Goal: Register for event/course

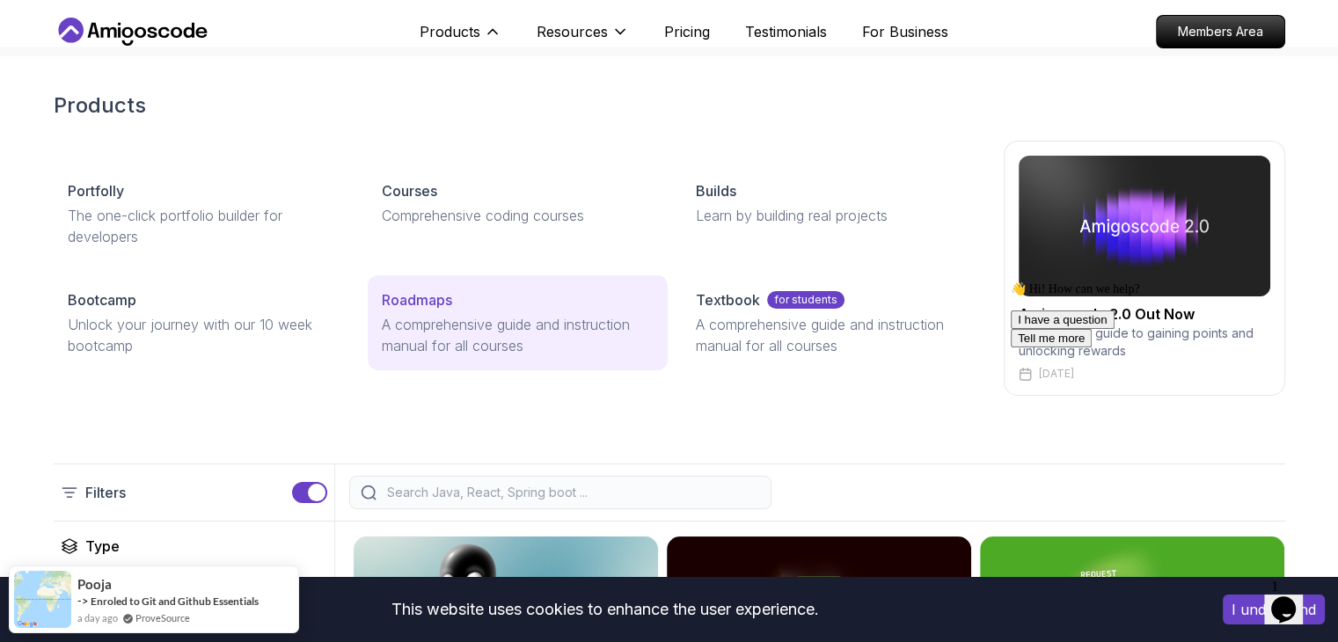
scroll to position [18, 0]
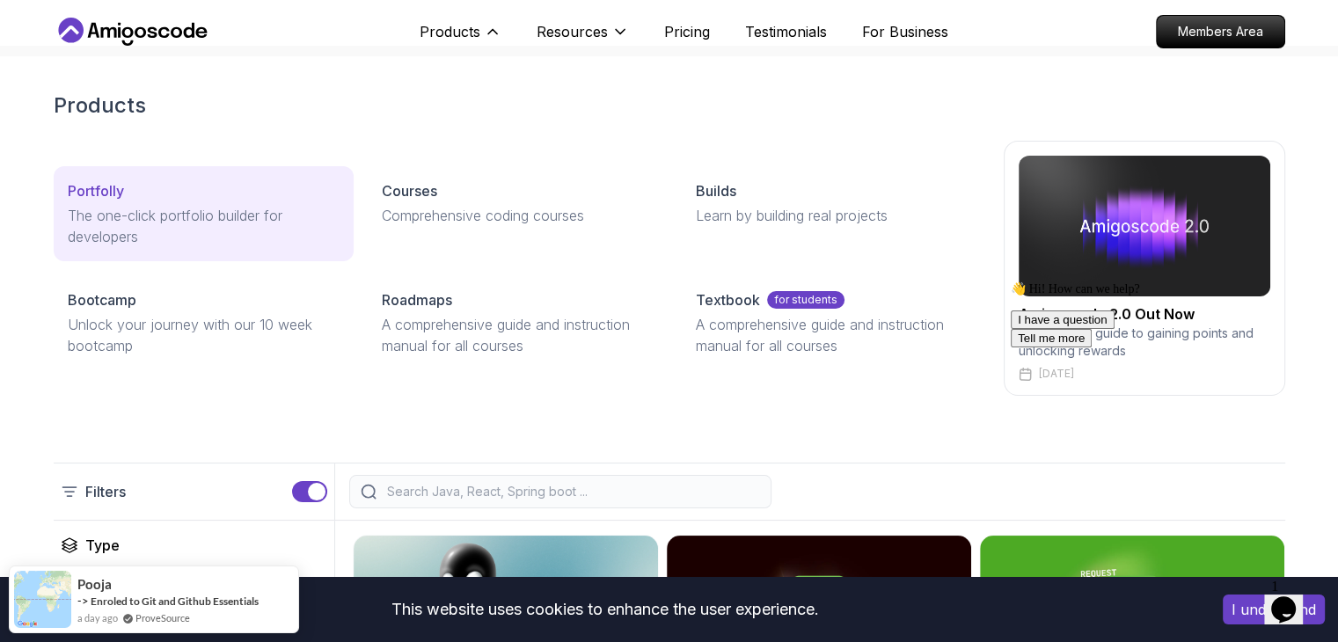
click at [239, 205] on p "The one-click portfolio builder for developers" at bounding box center [204, 226] width 272 height 42
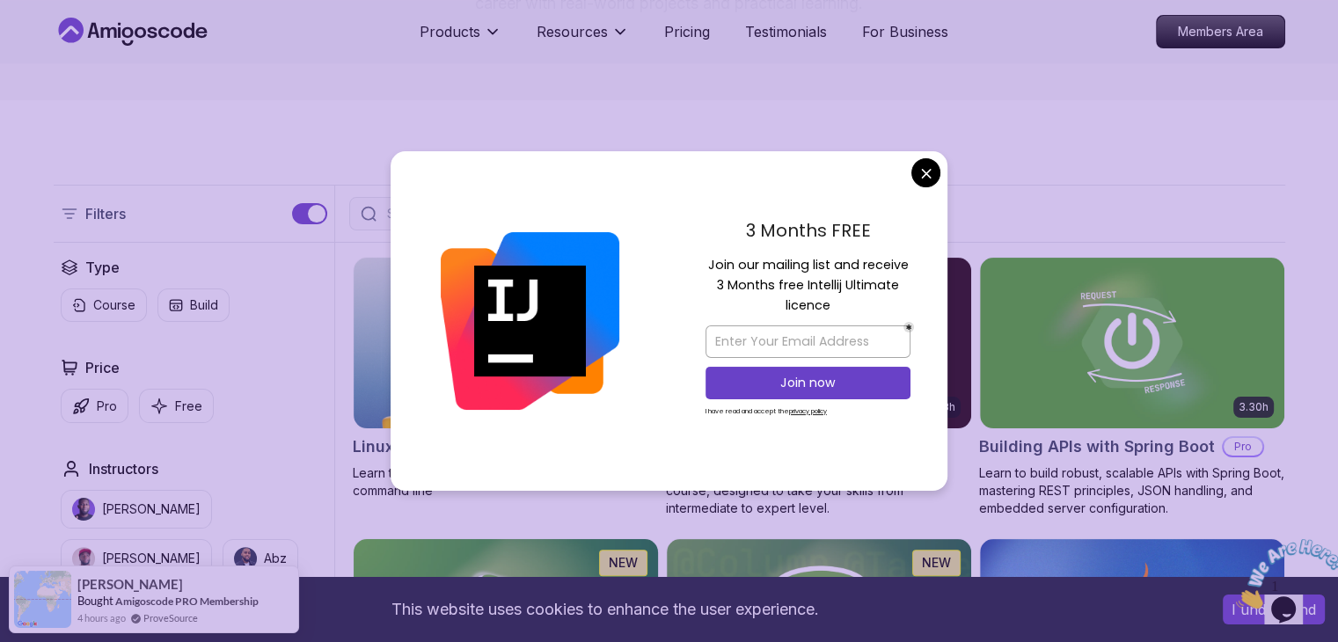
scroll to position [429, 0]
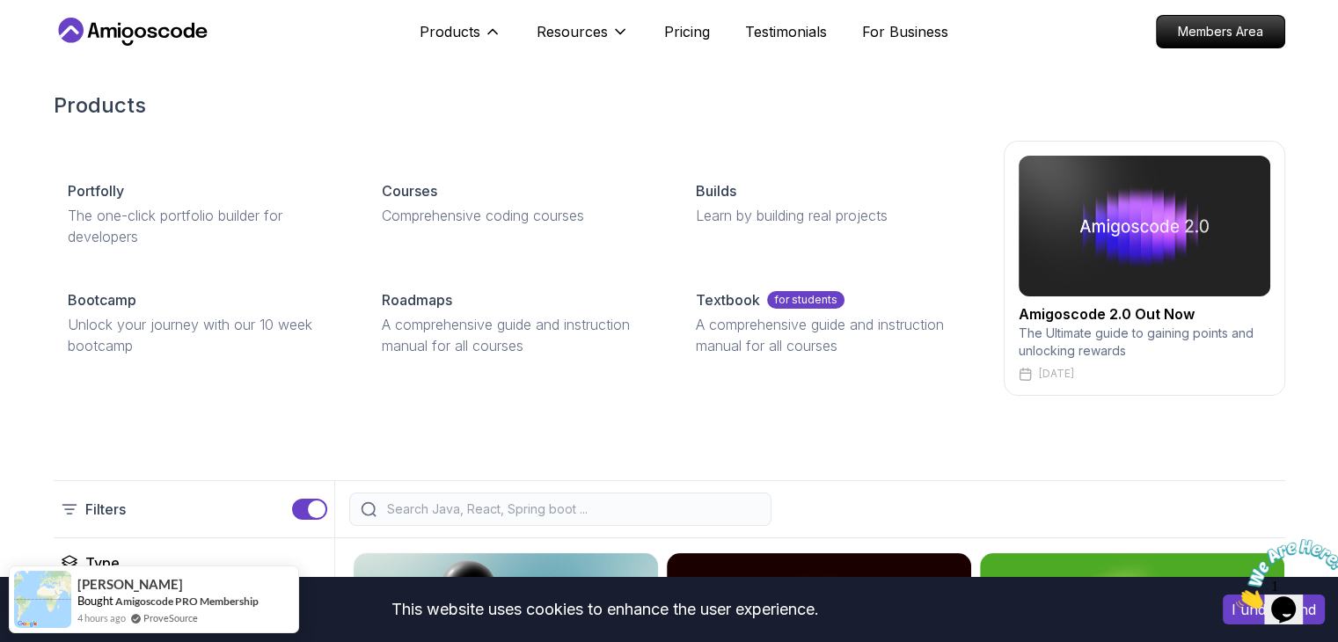
scroll to position [181, 0]
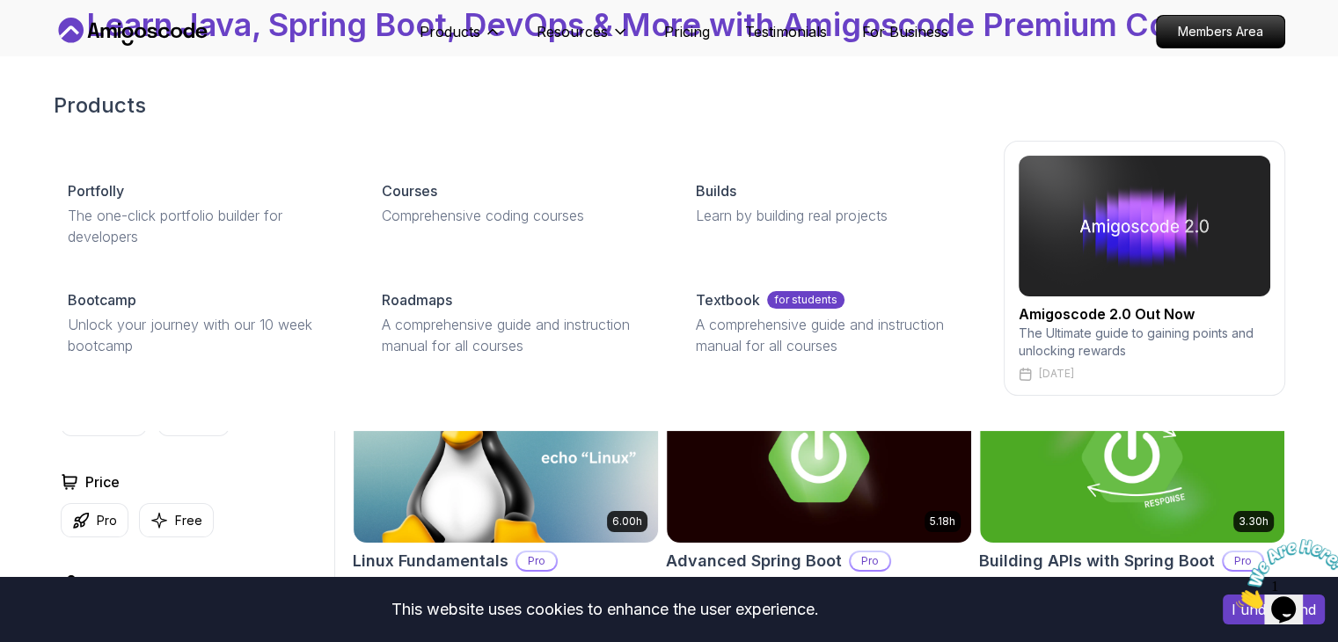
click at [974, 100] on h2 "Products" at bounding box center [669, 105] width 1231 height 28
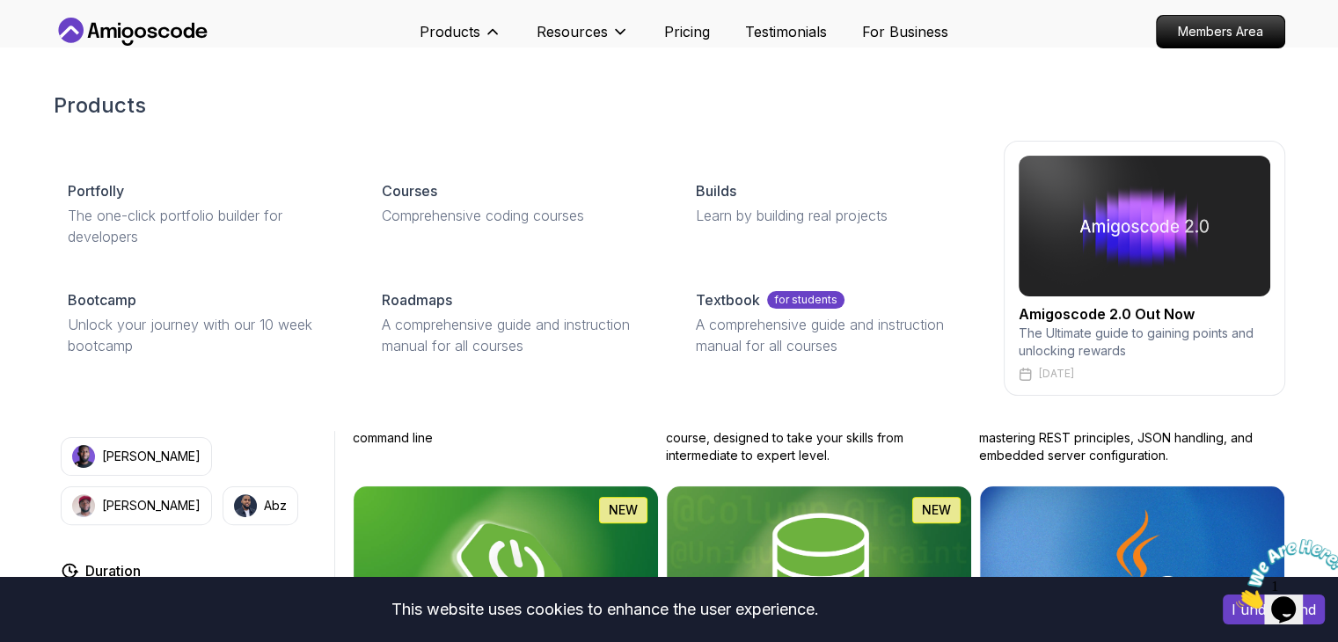
scroll to position [331, 0]
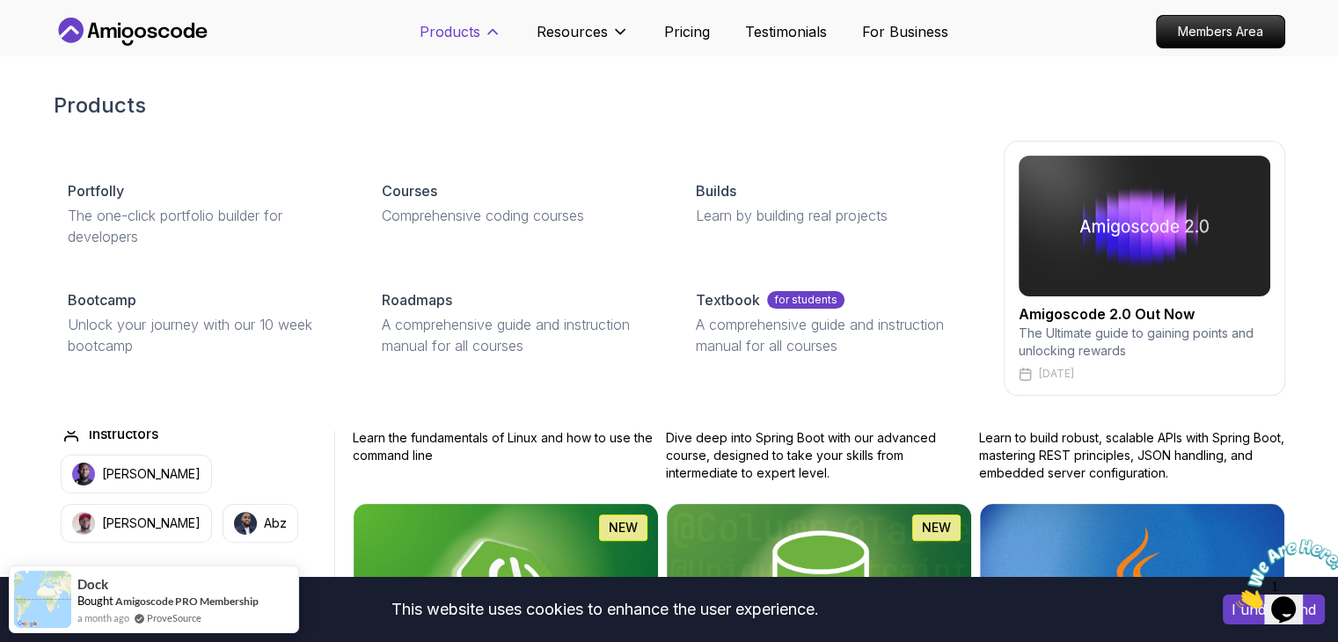
click at [490, 40] on button "Products" at bounding box center [461, 38] width 82 height 35
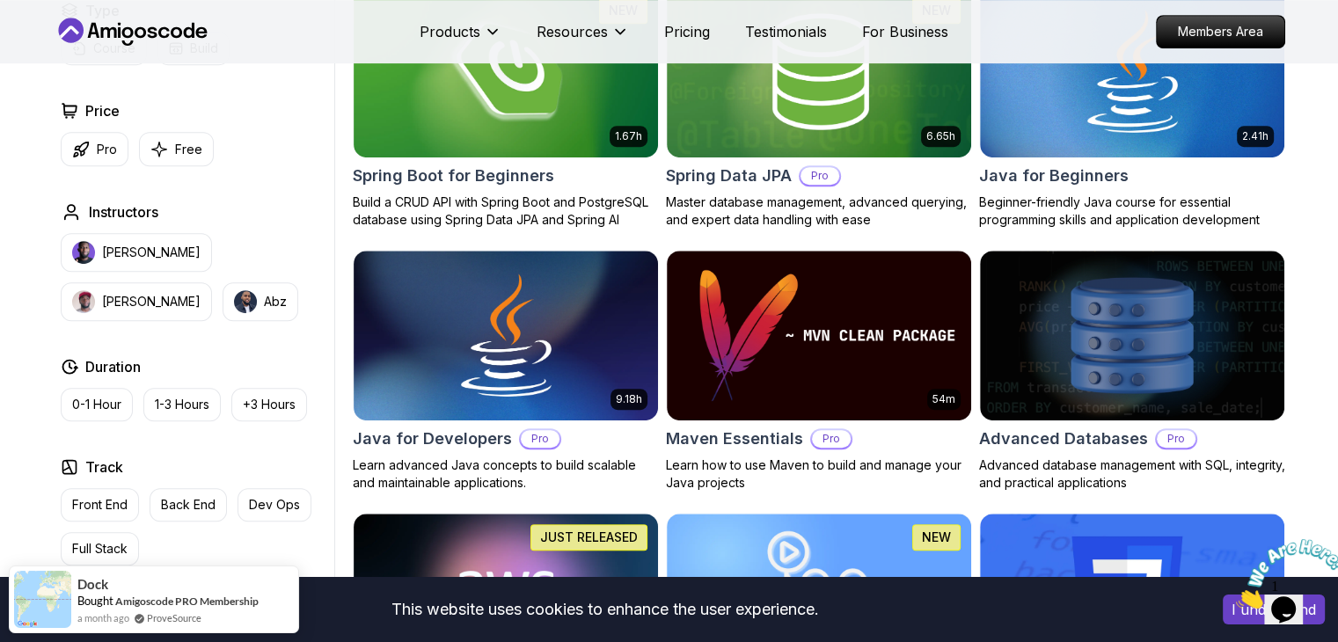
scroll to position [596, 0]
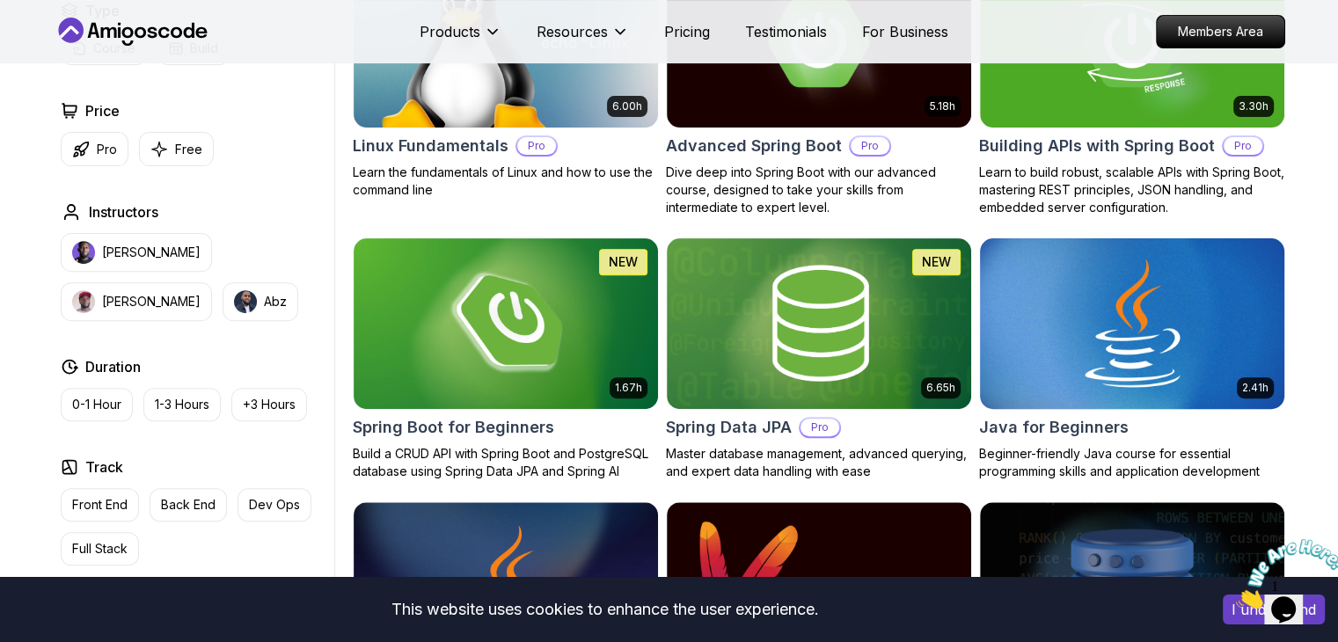
click at [1076, 363] on img at bounding box center [1131, 323] width 319 height 179
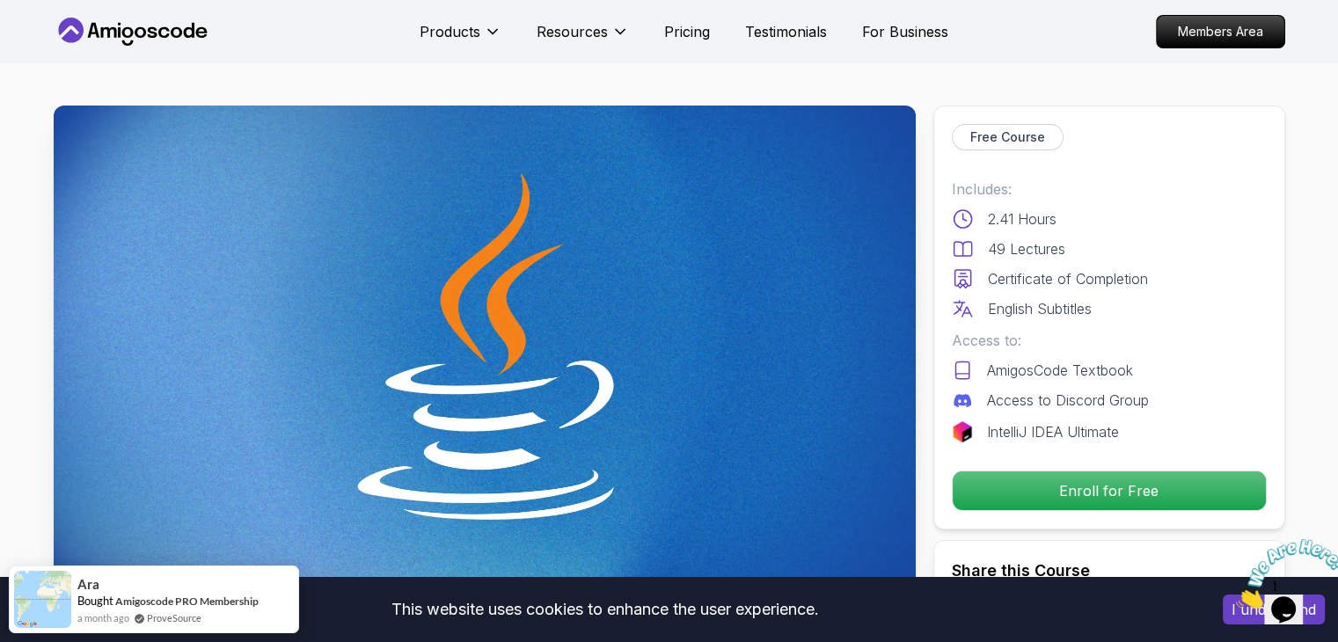
click at [463, 255] on img at bounding box center [485, 348] width 862 height 485
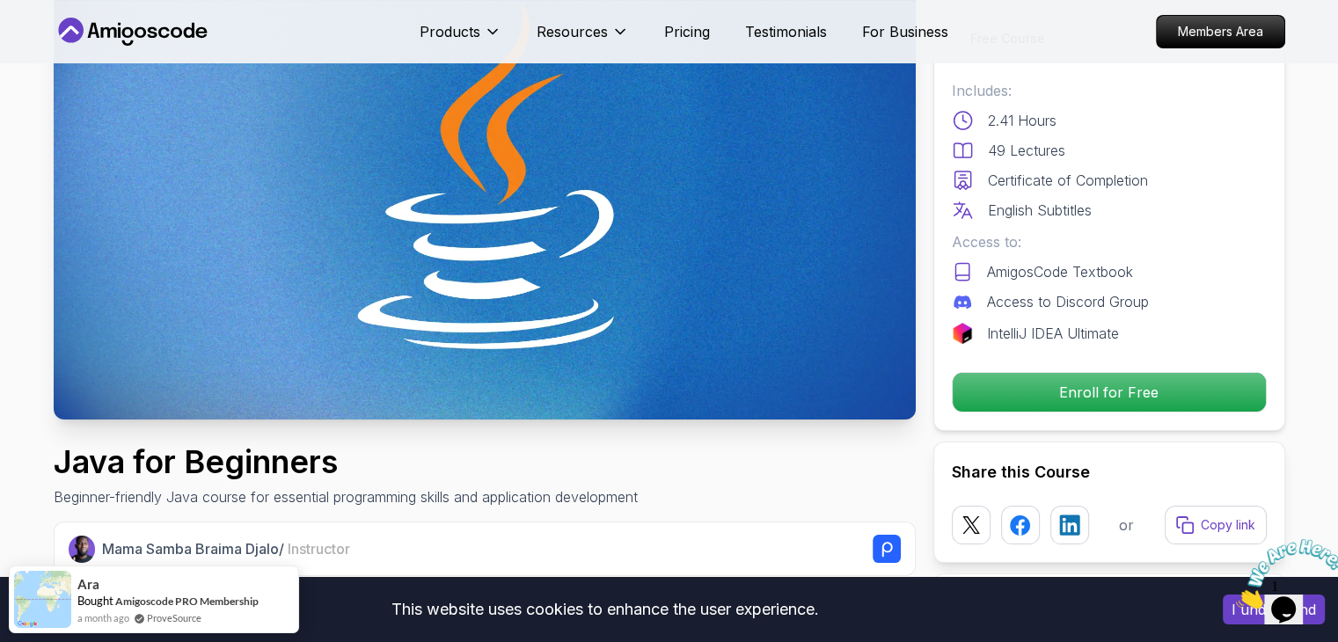
scroll to position [208, 0]
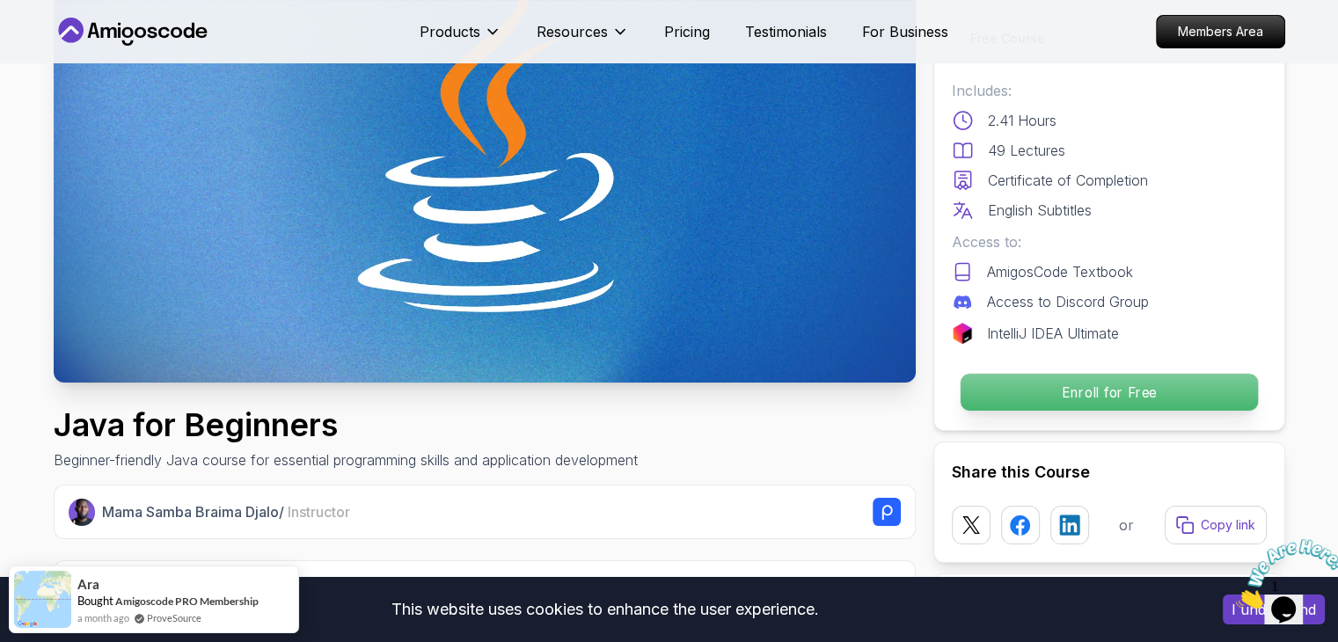
click at [1037, 399] on p "Enroll for Free" at bounding box center [1108, 392] width 297 height 37
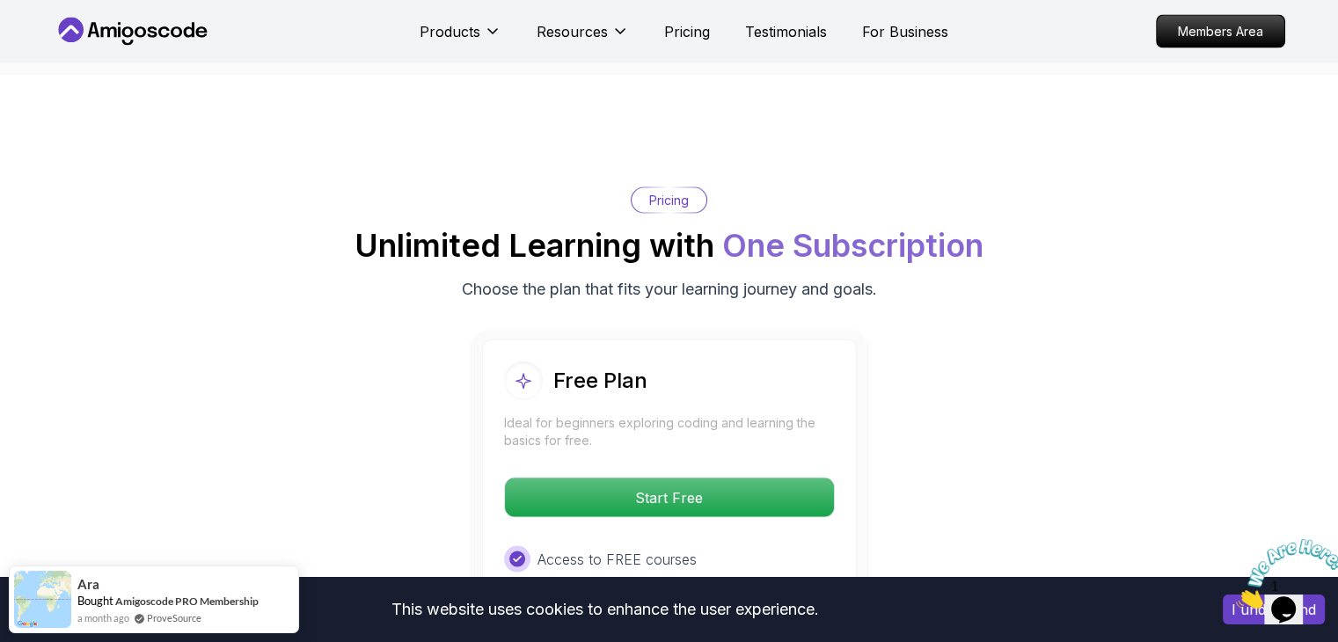
scroll to position [3565, 0]
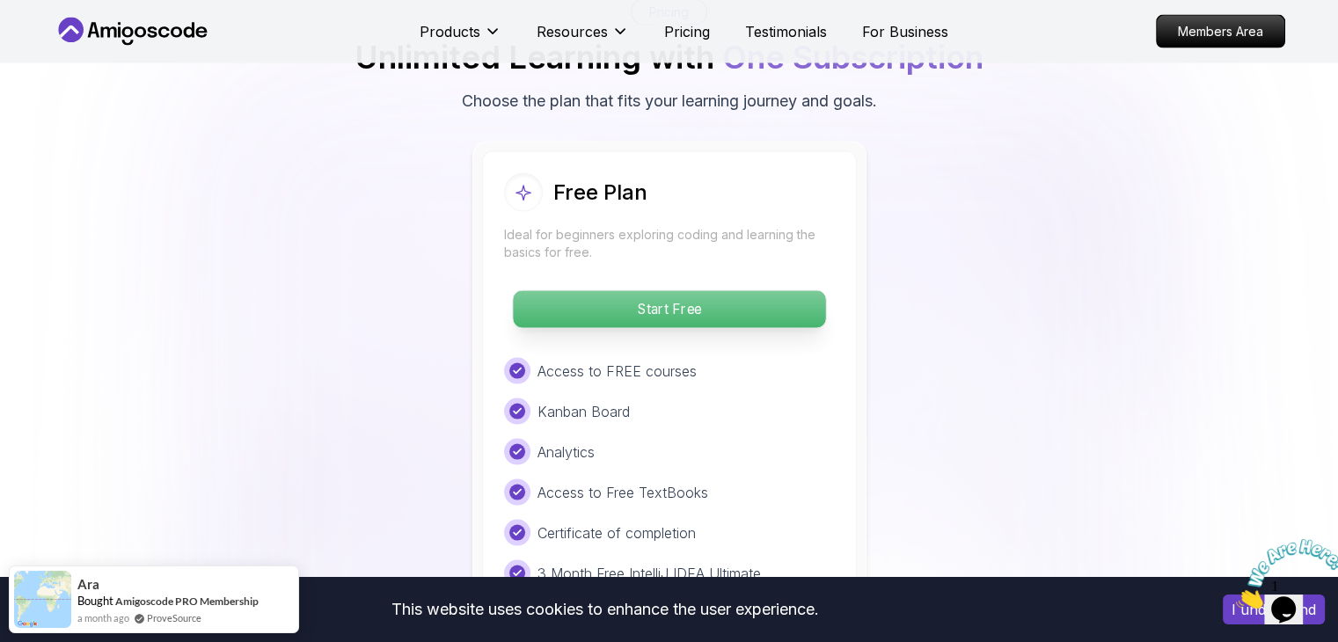
click at [639, 291] on p "Start Free" at bounding box center [669, 309] width 312 height 37
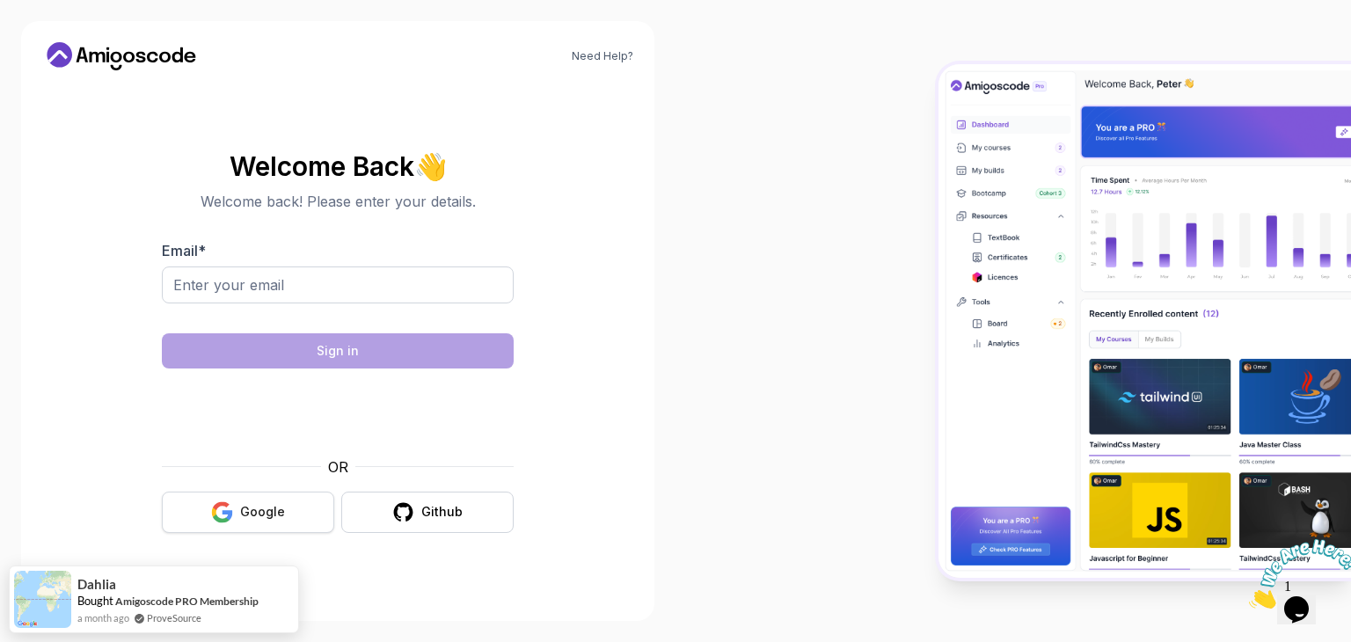
click at [252, 525] on button "Google" at bounding box center [248, 512] width 172 height 41
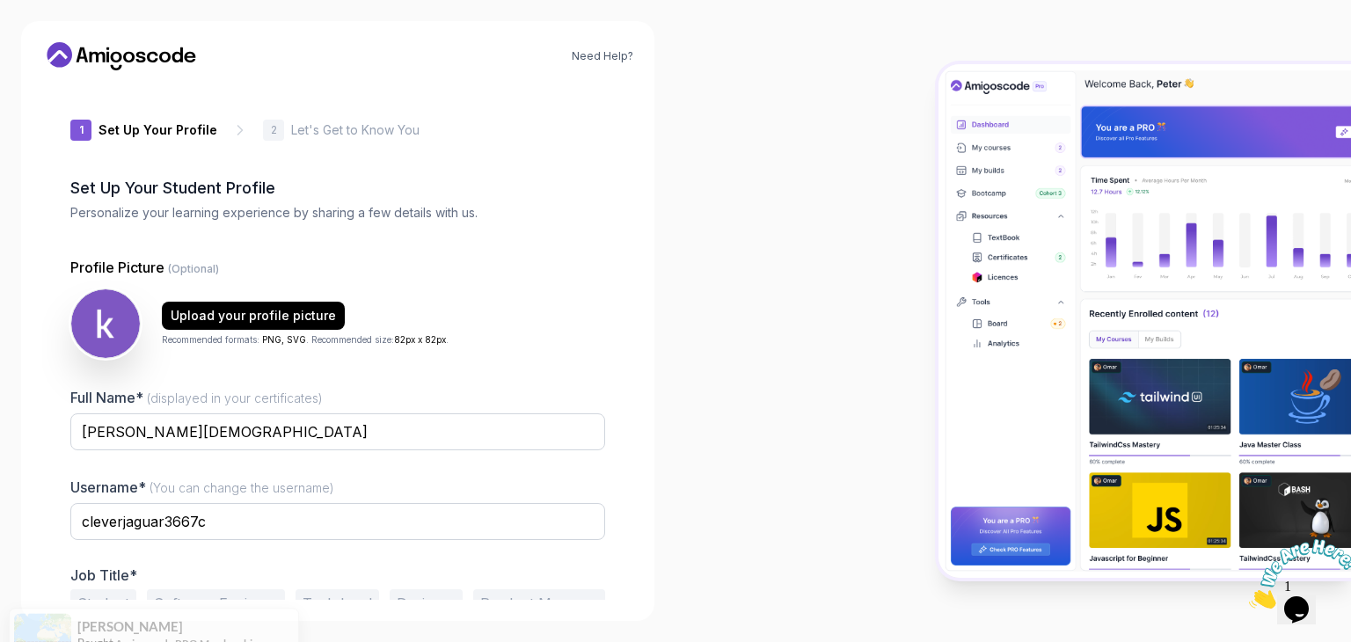
scroll to position [91, 0]
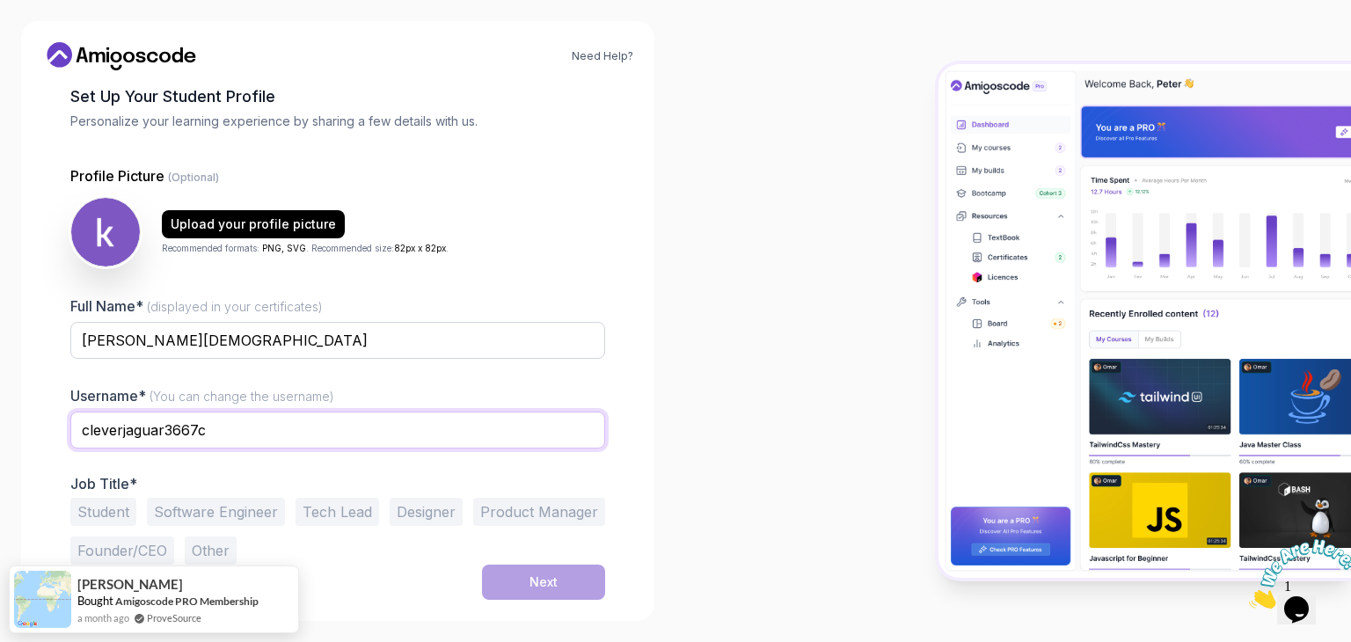
drag, startPoint x: 213, startPoint y: 430, endPoint x: 37, endPoint y: 412, distance: 176.8
click at [37, 412] on div "Need Help? 1 Set Up Your Profile 1 Set Up Your Profile 2 Let's Get to Know You …" at bounding box center [337, 321] width 633 height 600
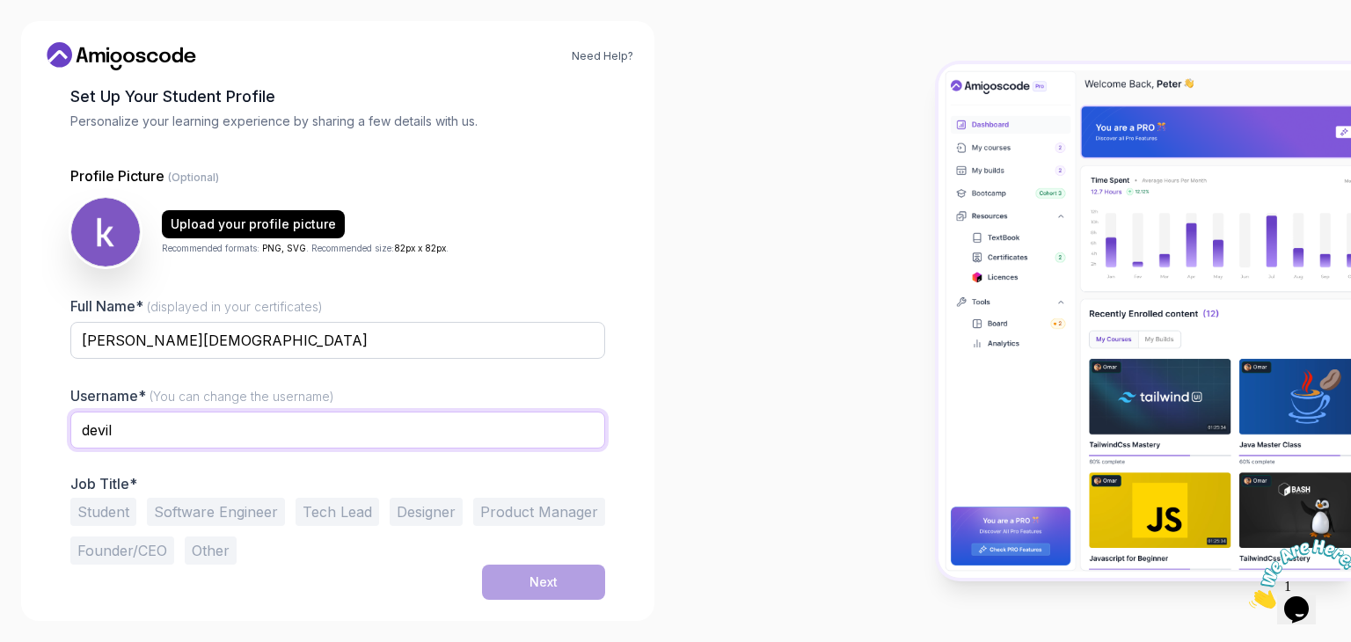
type input "devil"
click at [113, 511] on button "Student" at bounding box center [103, 512] width 66 height 28
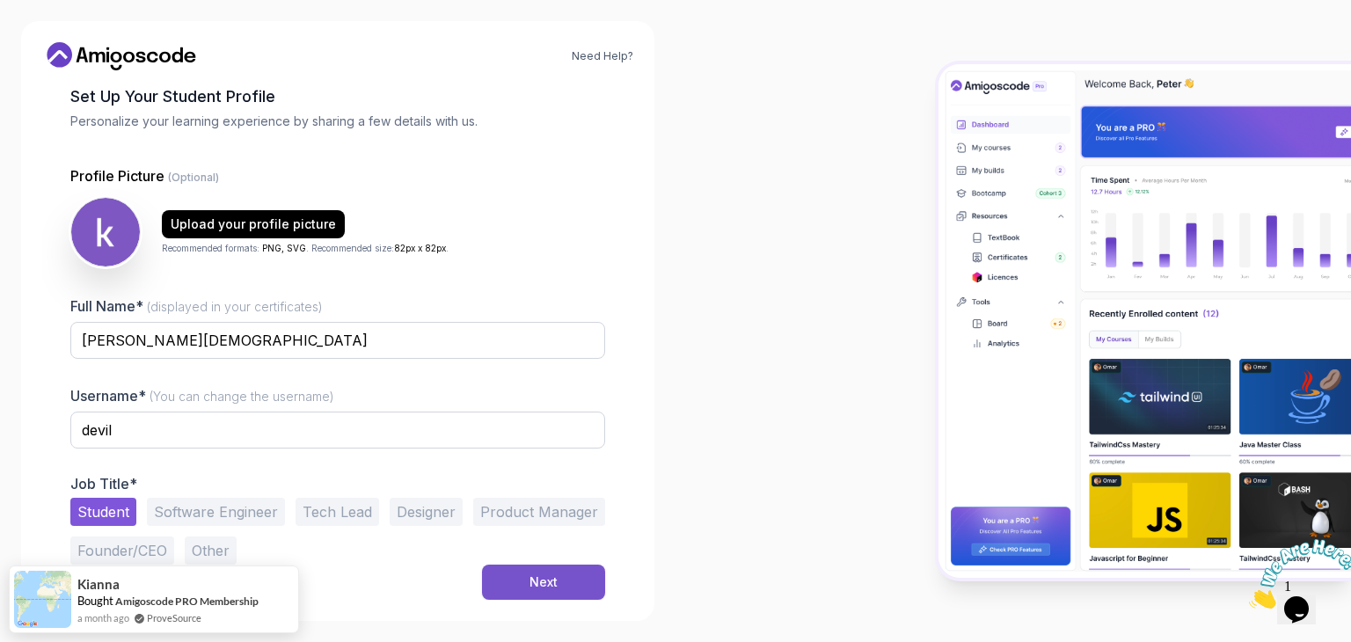
click at [595, 571] on button "Next" at bounding box center [543, 582] width 123 height 35
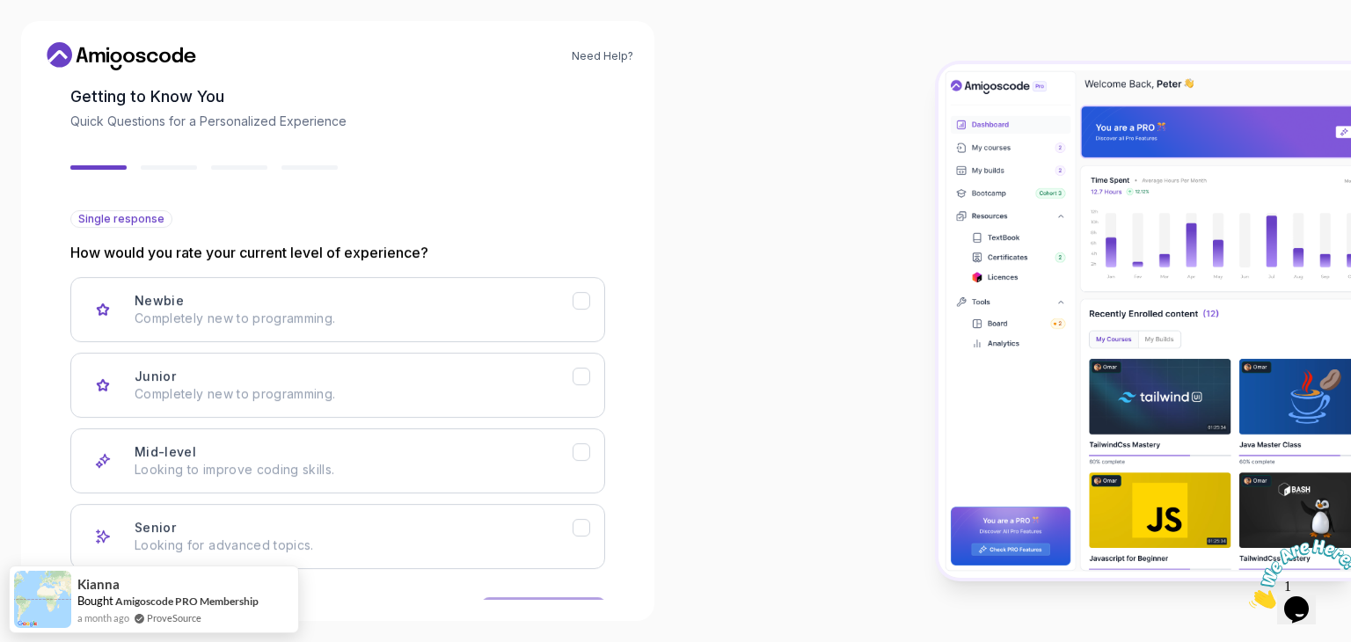
scroll to position [145, 0]
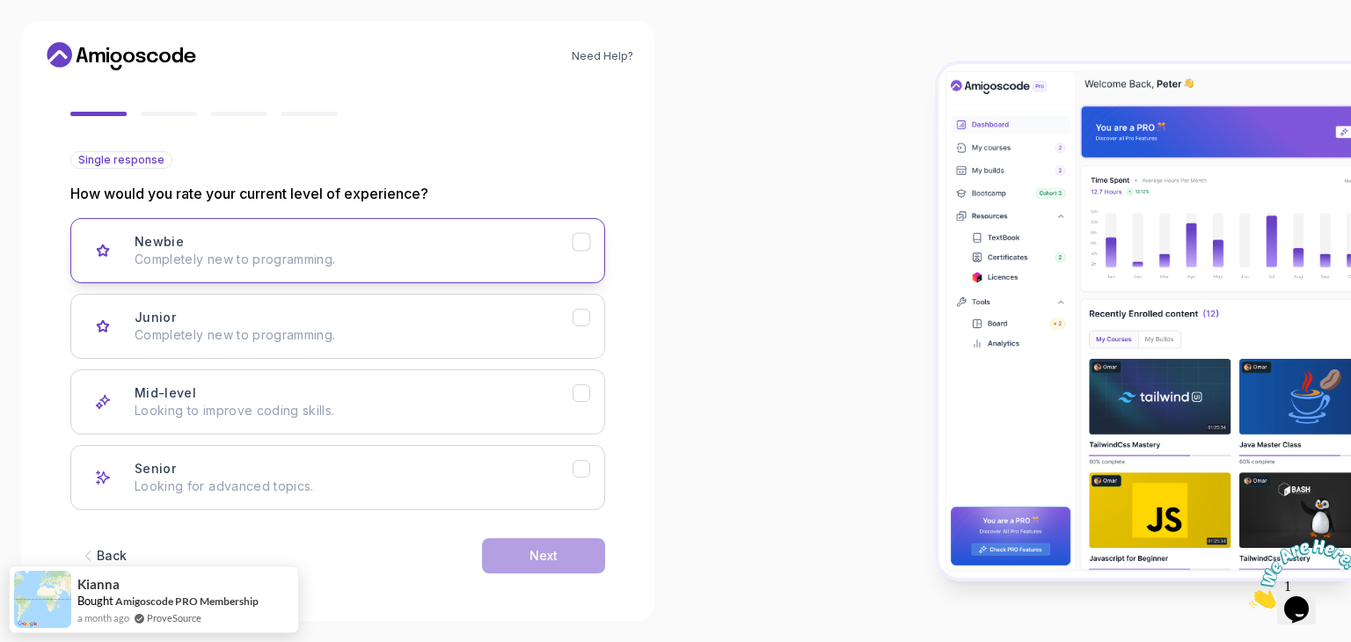
click at [224, 251] on p "Completely new to programming." at bounding box center [354, 260] width 438 height 18
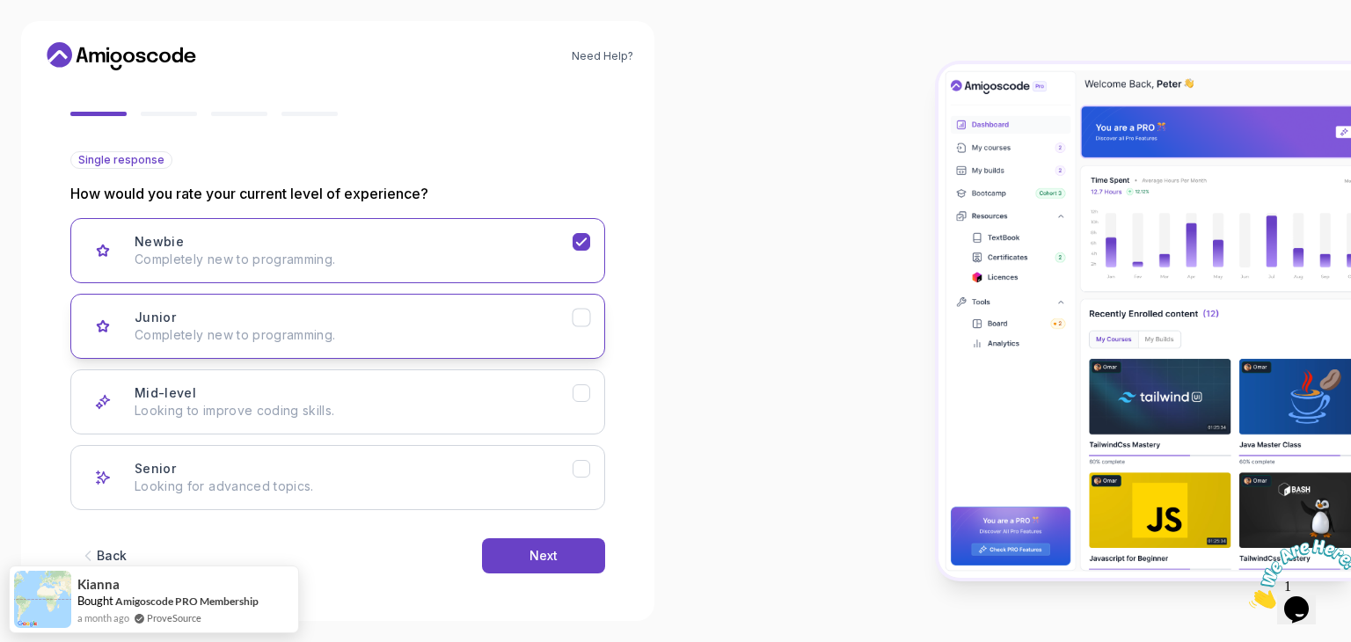
click at [260, 311] on div "Junior Completely new to programming." at bounding box center [354, 326] width 438 height 35
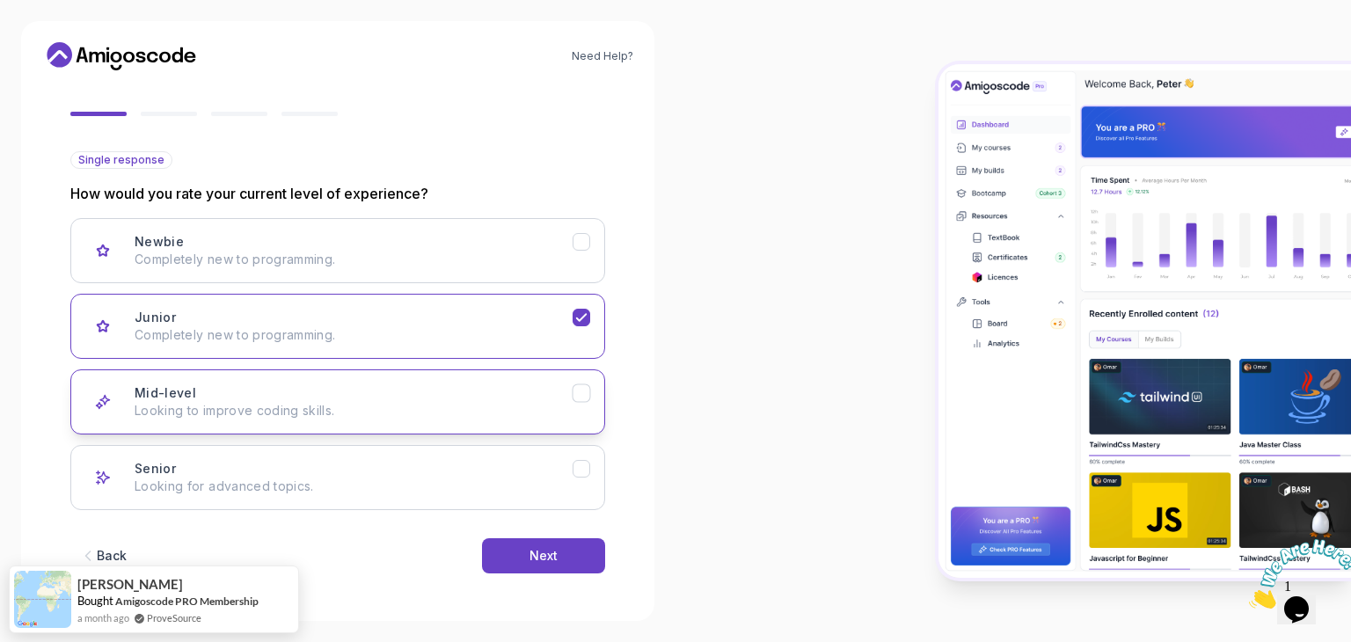
click at [325, 413] on p "Looking to improve coding skills." at bounding box center [354, 411] width 438 height 18
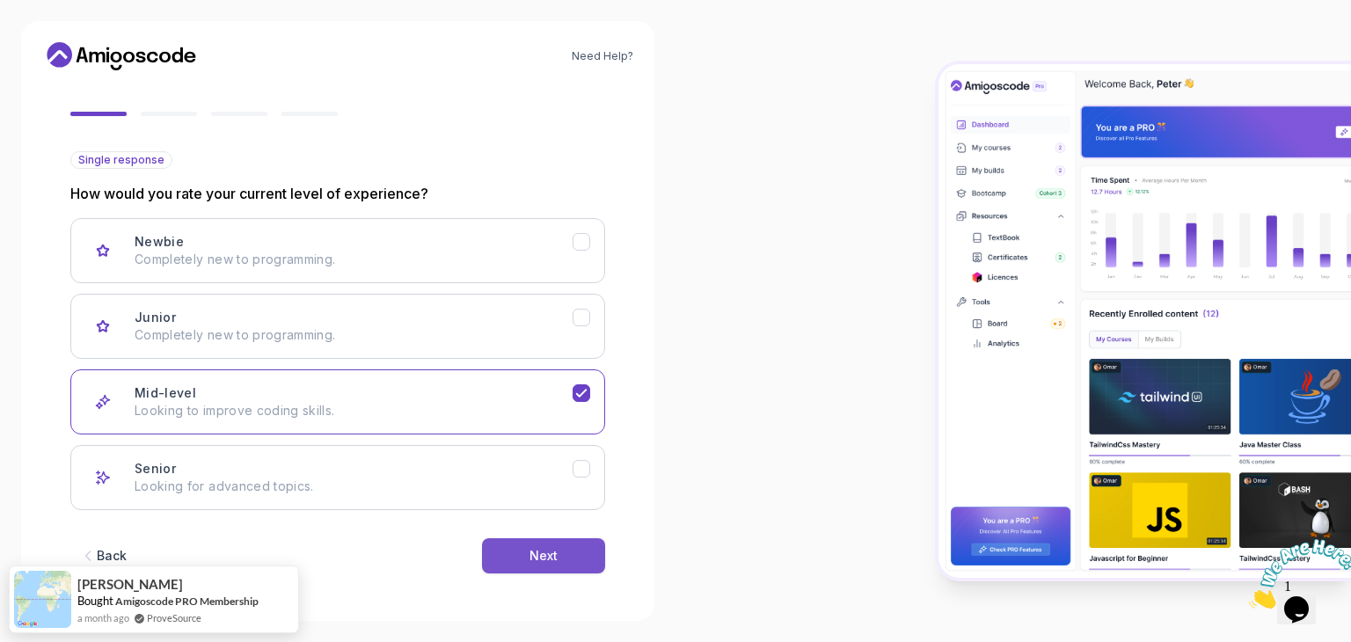
click at [545, 556] on div "Next" at bounding box center [543, 556] width 28 height 18
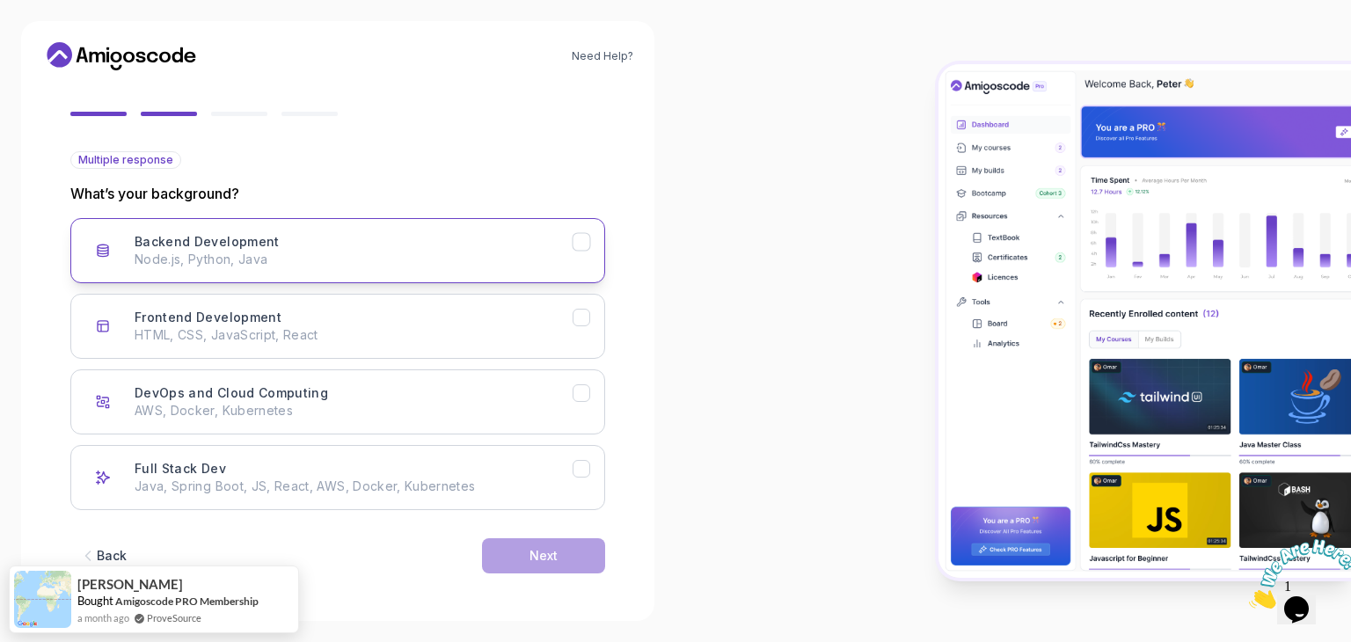
click at [201, 261] on p "Node.js, Python, Java" at bounding box center [354, 260] width 438 height 18
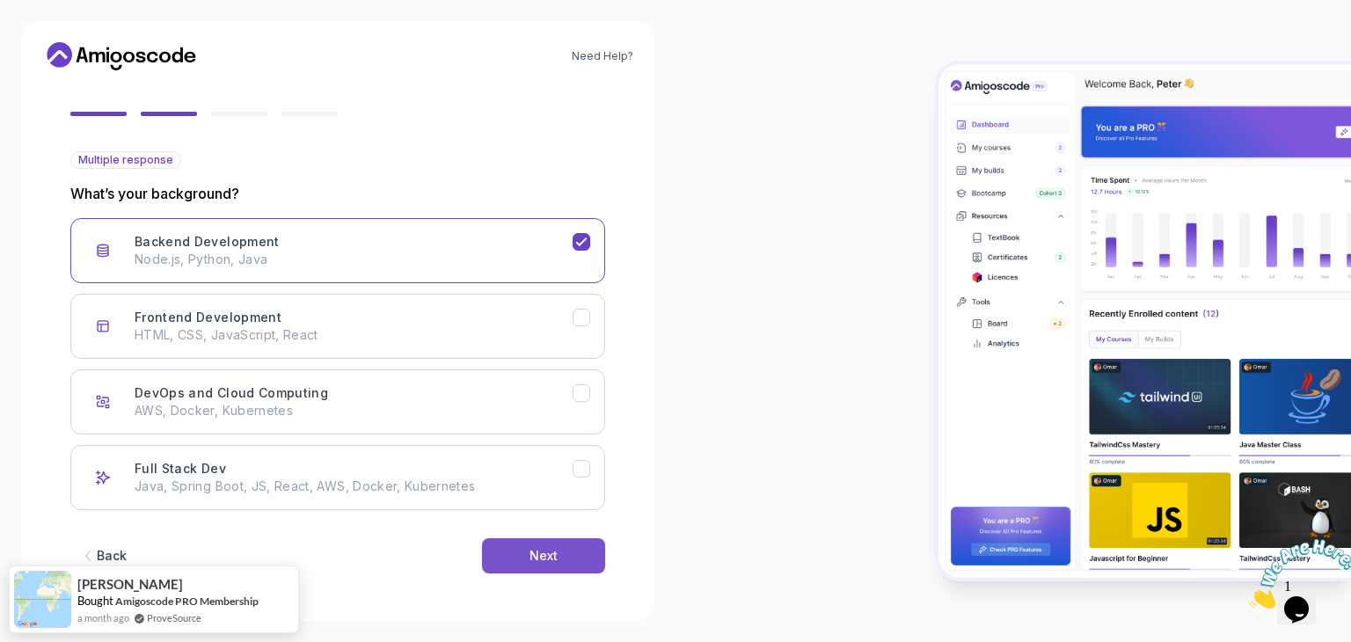
click at [559, 567] on button "Next" at bounding box center [543, 555] width 123 height 35
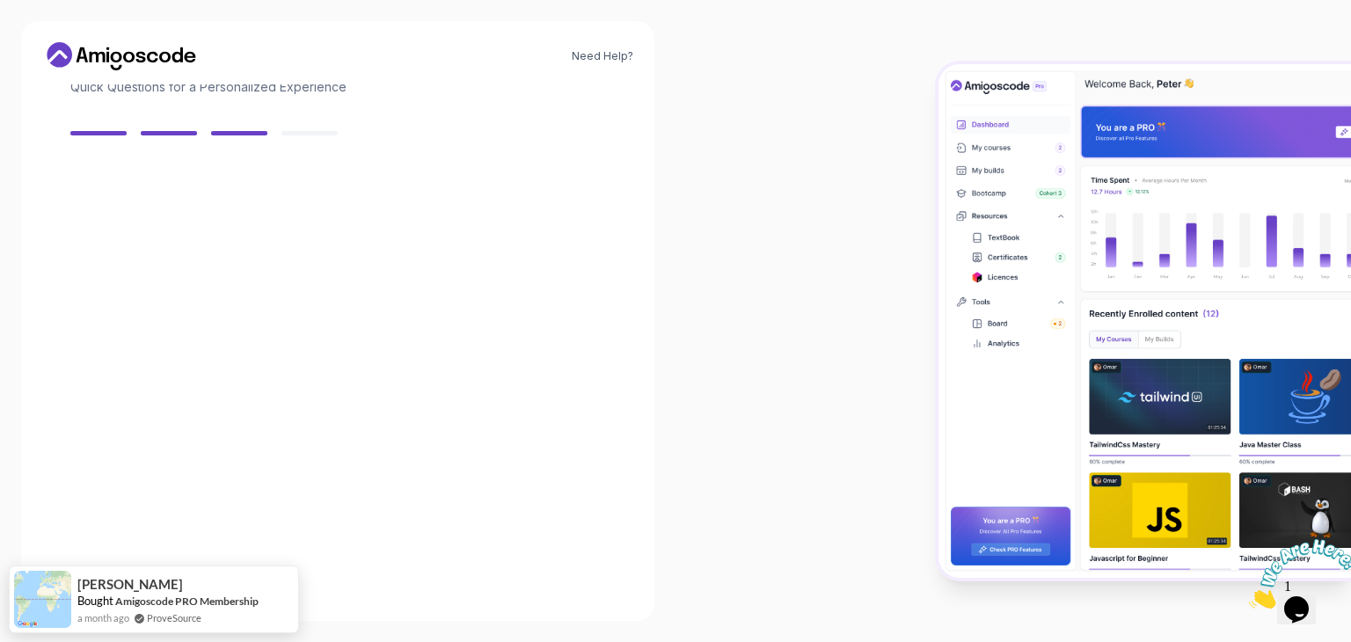
scroll to position [126, 0]
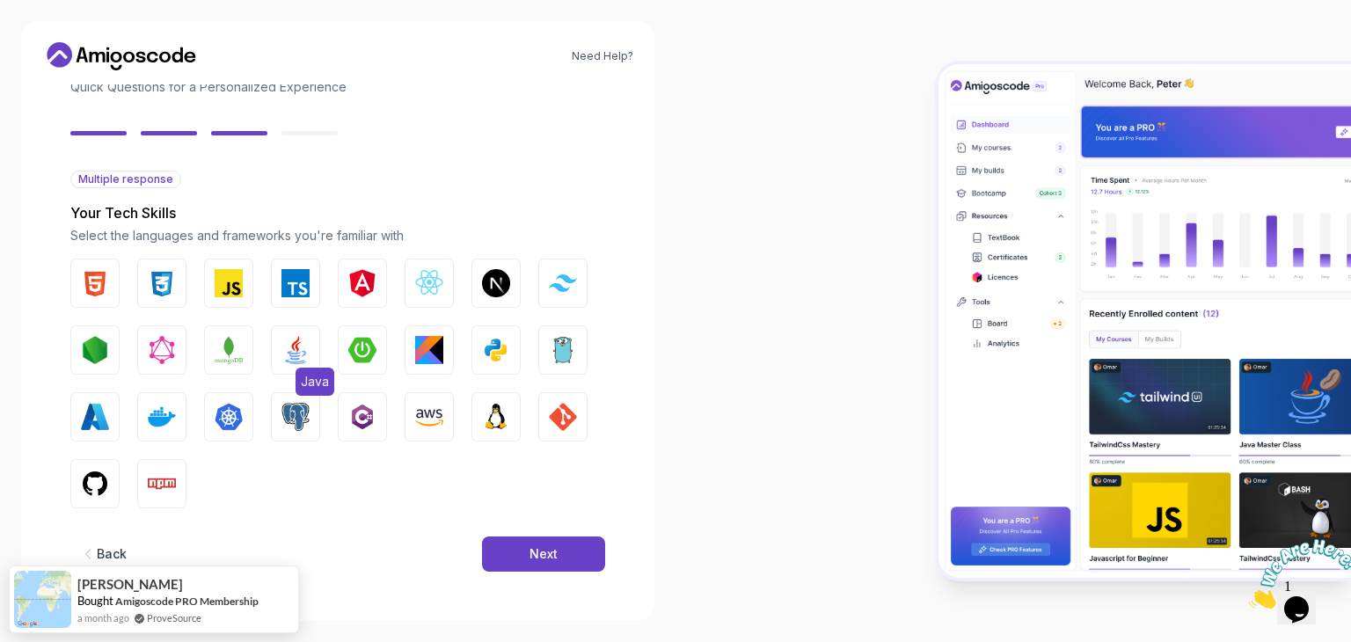
click at [300, 345] on img "button" at bounding box center [295, 350] width 28 height 28
click at [556, 536] on button "Next" at bounding box center [543, 553] width 123 height 35
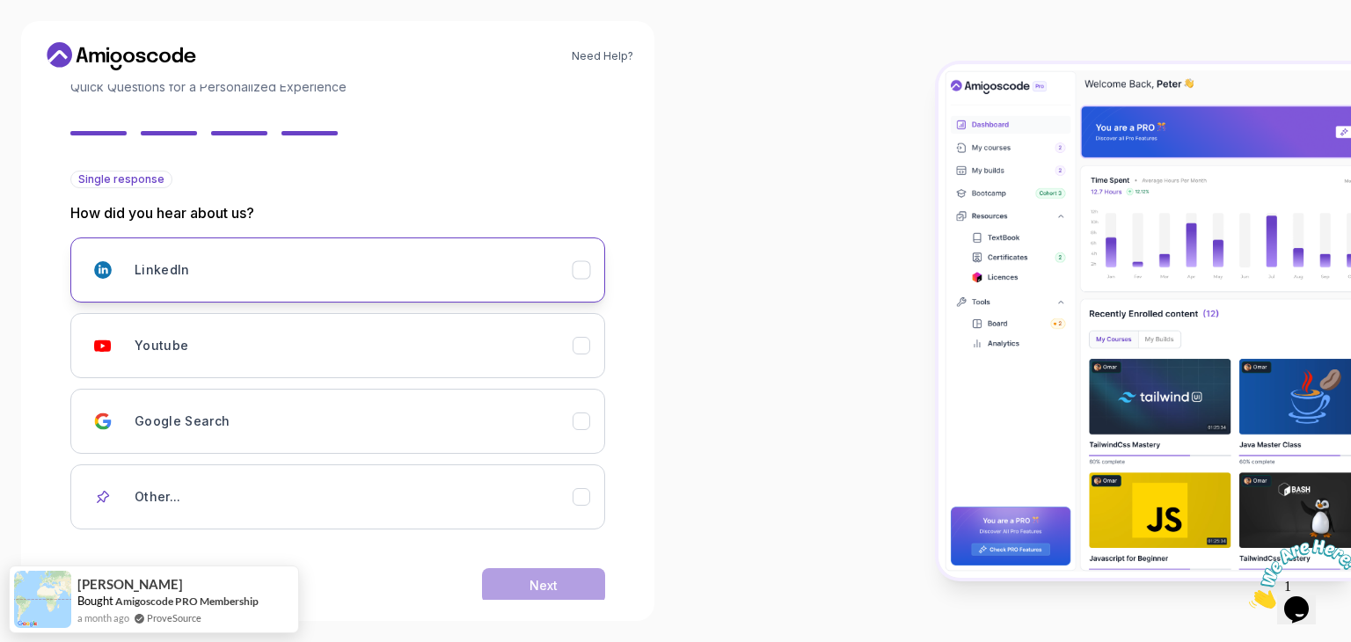
click at [223, 297] on button "LinkedIn" at bounding box center [337, 269] width 535 height 65
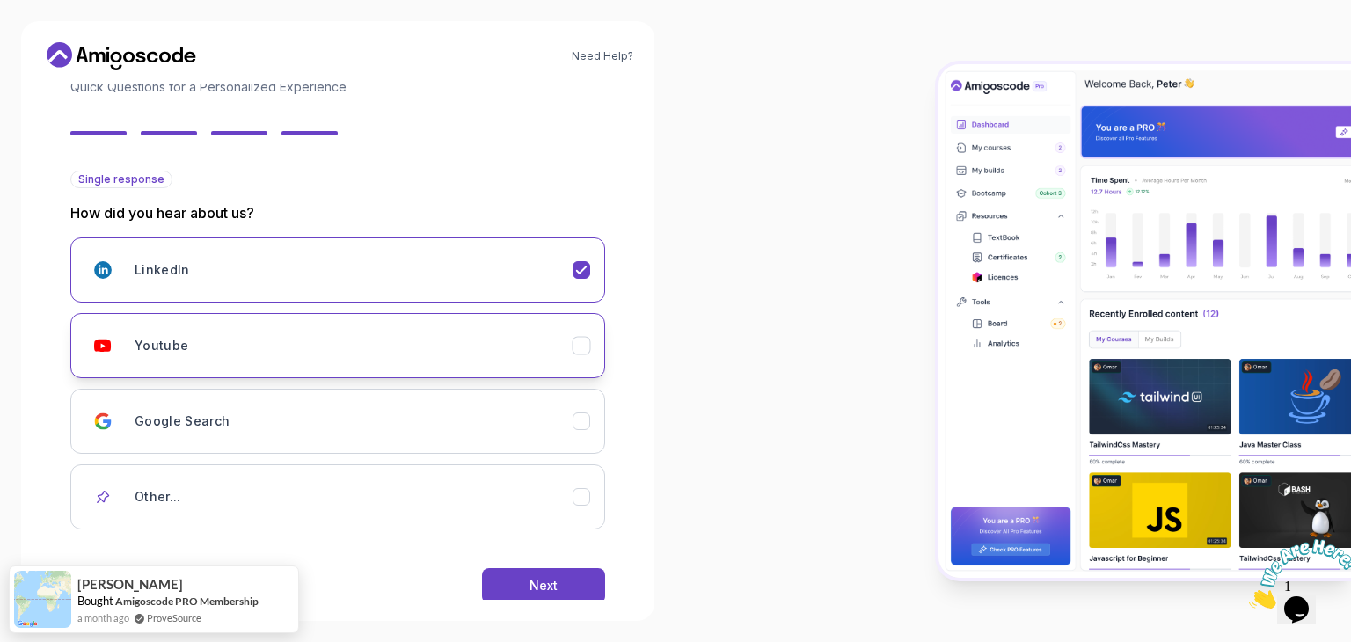
click at [212, 321] on button "Youtube" at bounding box center [337, 345] width 535 height 65
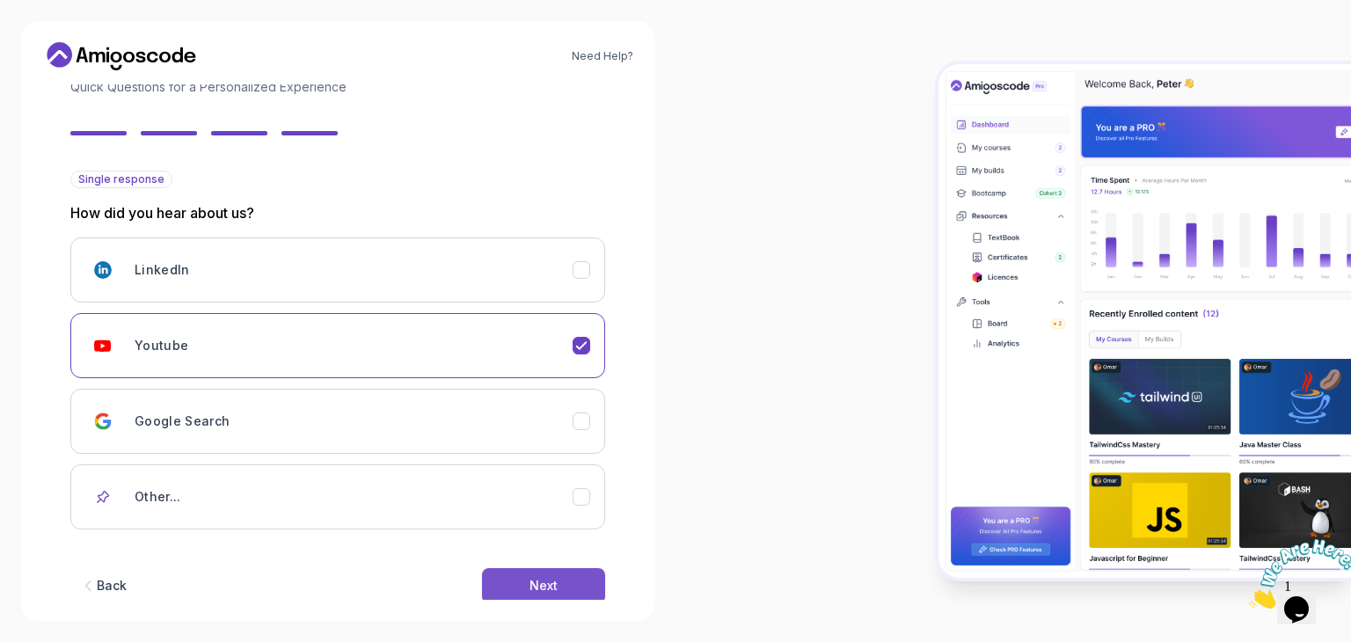
click at [556, 591] on div "Next" at bounding box center [543, 586] width 28 height 18
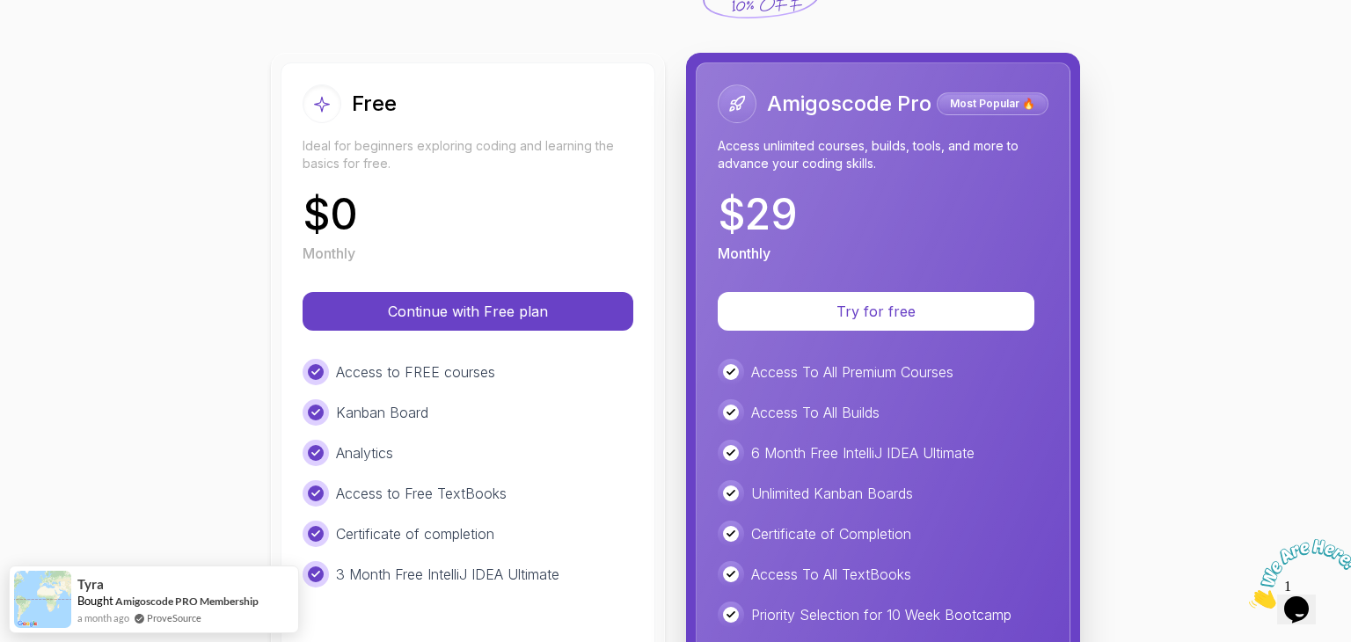
scroll to position [167, 0]
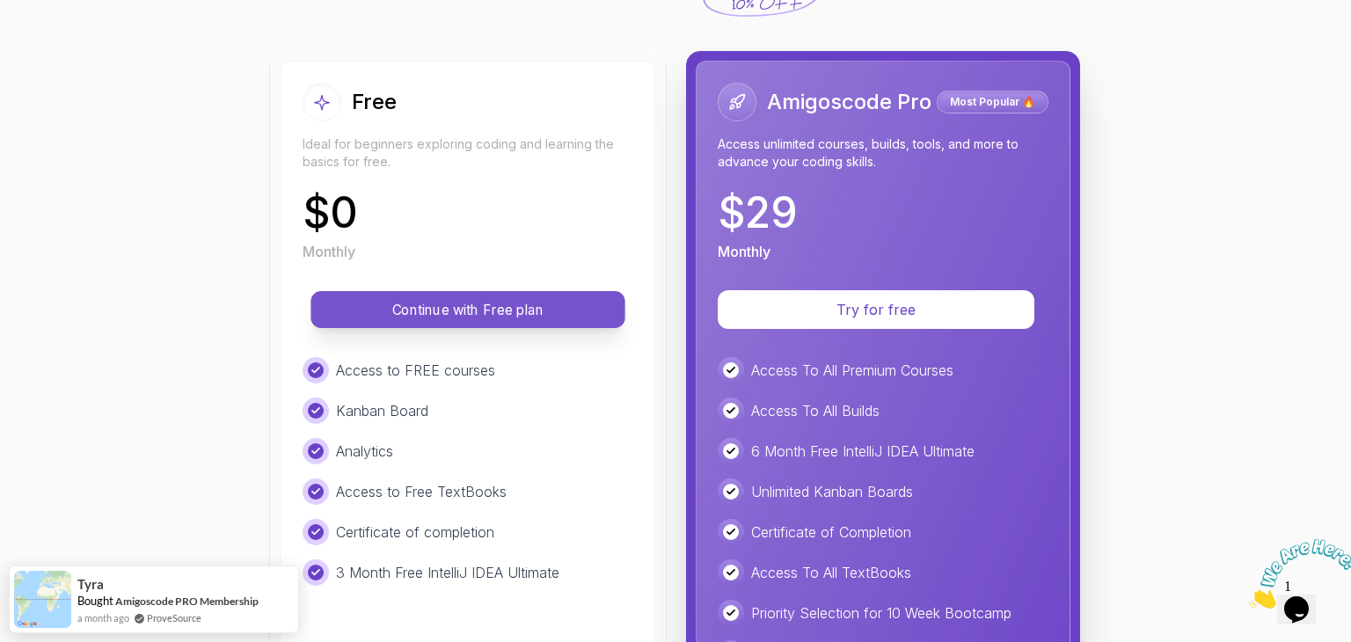
click at [552, 302] on p "Continue with Free plan" at bounding box center [468, 310] width 274 height 20
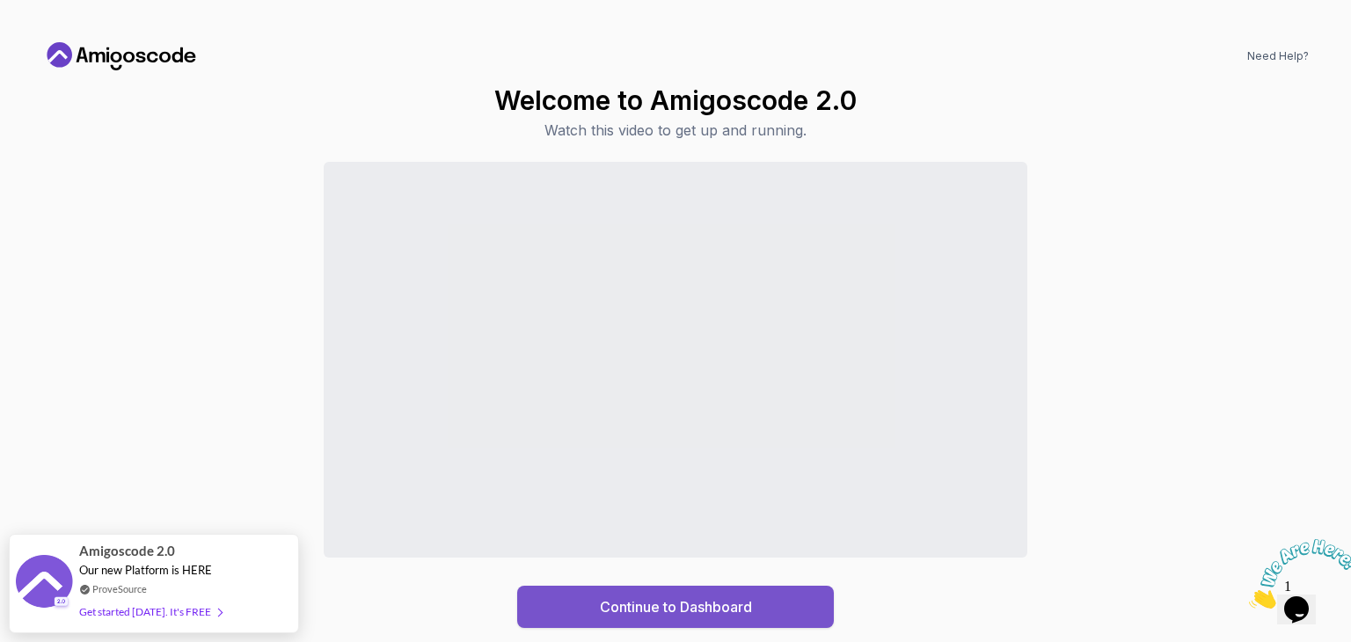
click at [703, 609] on div "Continue to Dashboard" at bounding box center [676, 606] width 152 height 21
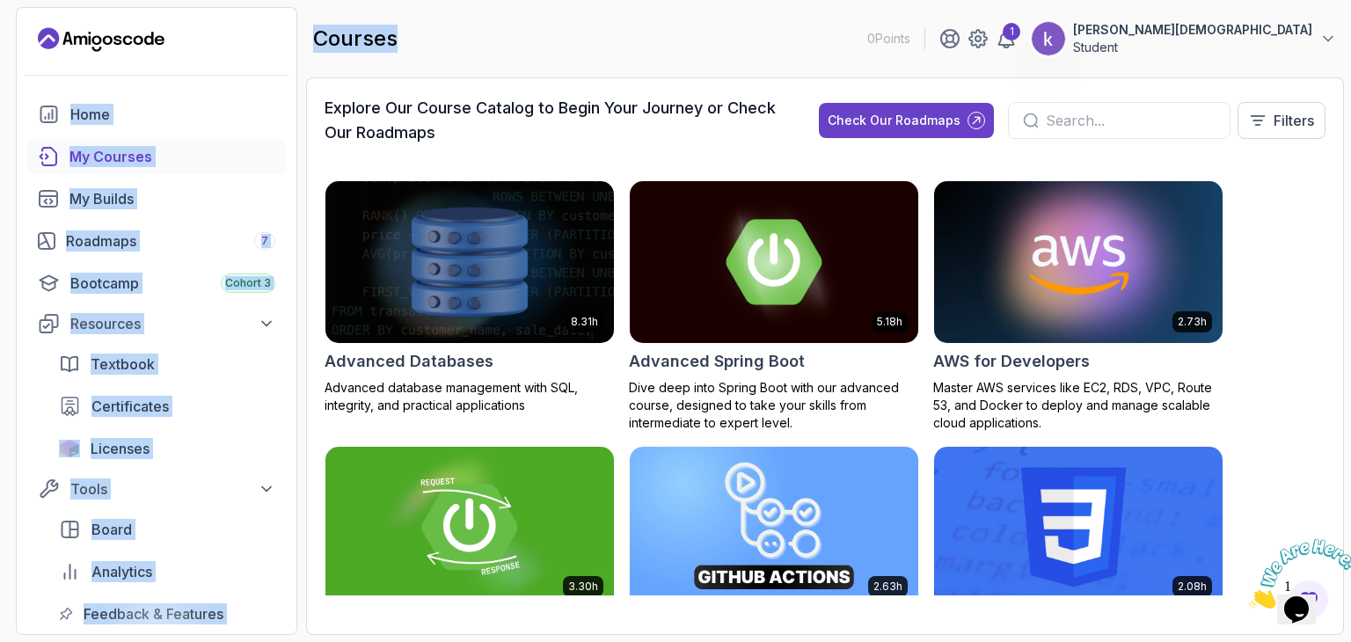
drag, startPoint x: 398, startPoint y: 40, endPoint x: 296, endPoint y: 42, distance: 101.2
click at [296, 42] on section "0 Points 1 kunal jain Student Home My Courses My Builds Roadmaps 7 Bootcamp Coh…" at bounding box center [675, 321] width 1351 height 642
click at [434, 39] on div "courses 0 Points 1 kunal jain Student" at bounding box center [825, 38] width 1038 height 63
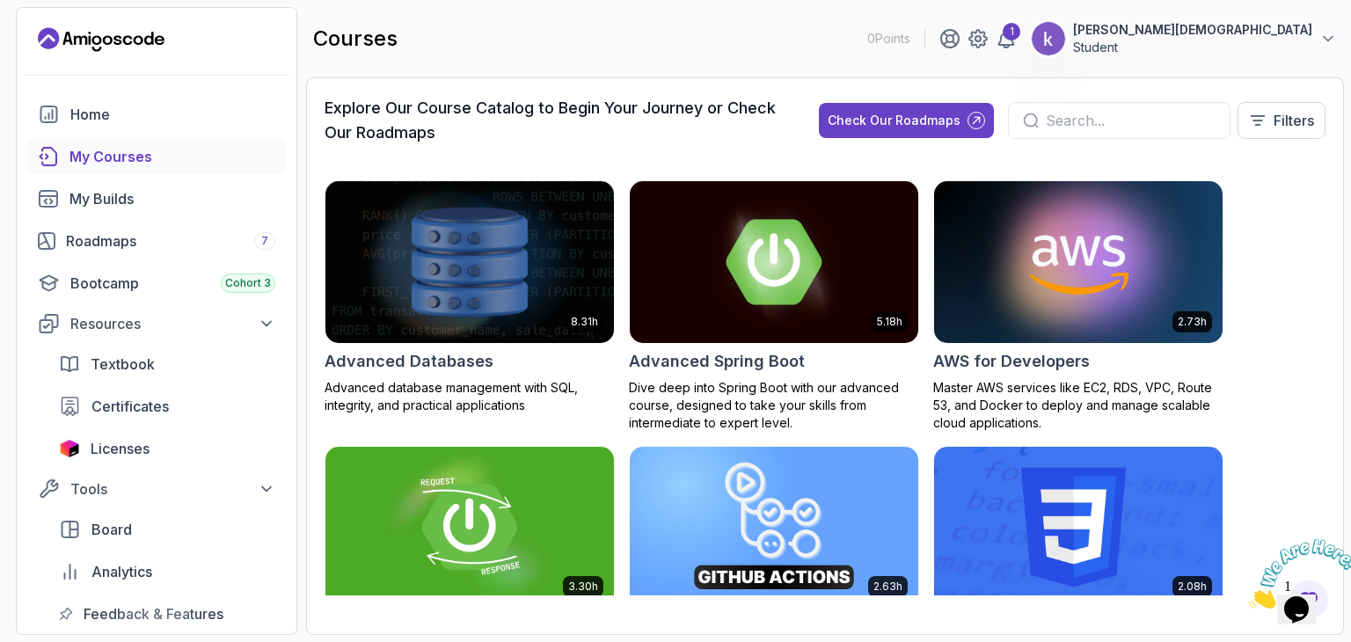
click at [1127, 122] on input "text" at bounding box center [1131, 120] width 170 height 21
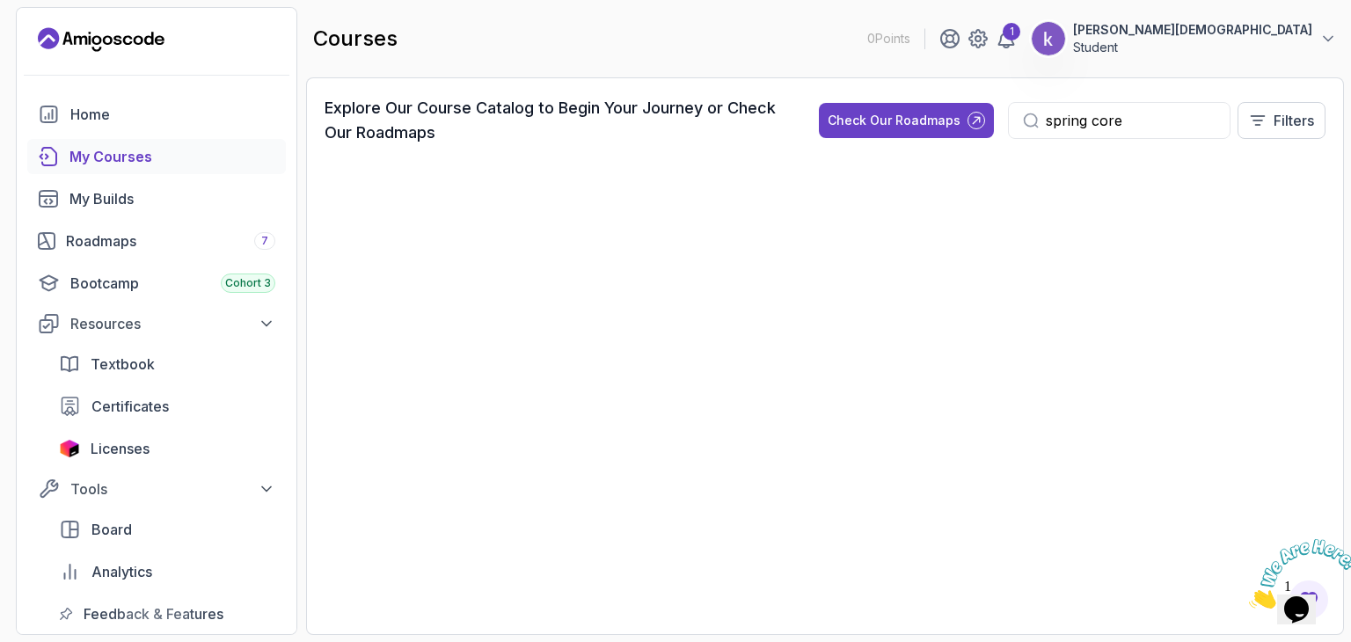
type input "spring core"
click at [1143, 129] on input "spring core" at bounding box center [1131, 120] width 170 height 21
click at [136, 408] on span "Certificates" at bounding box center [129, 406] width 77 height 21
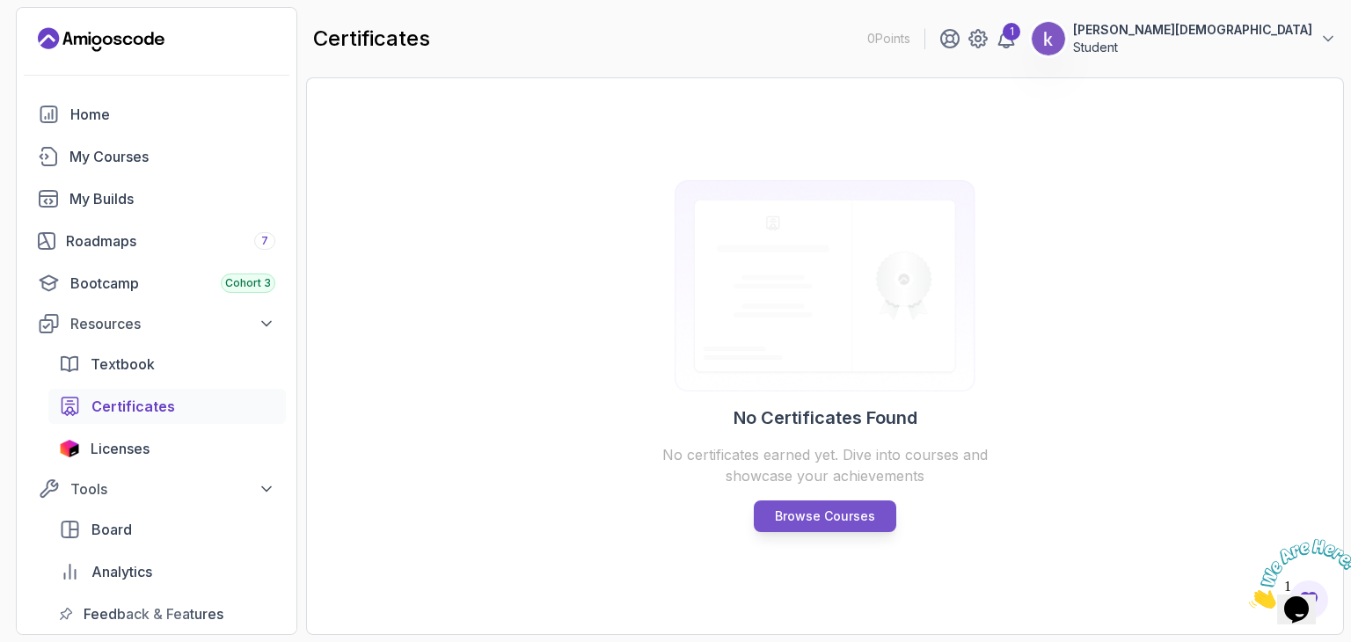
click at [781, 509] on p "Browse Courses" at bounding box center [825, 516] width 100 height 18
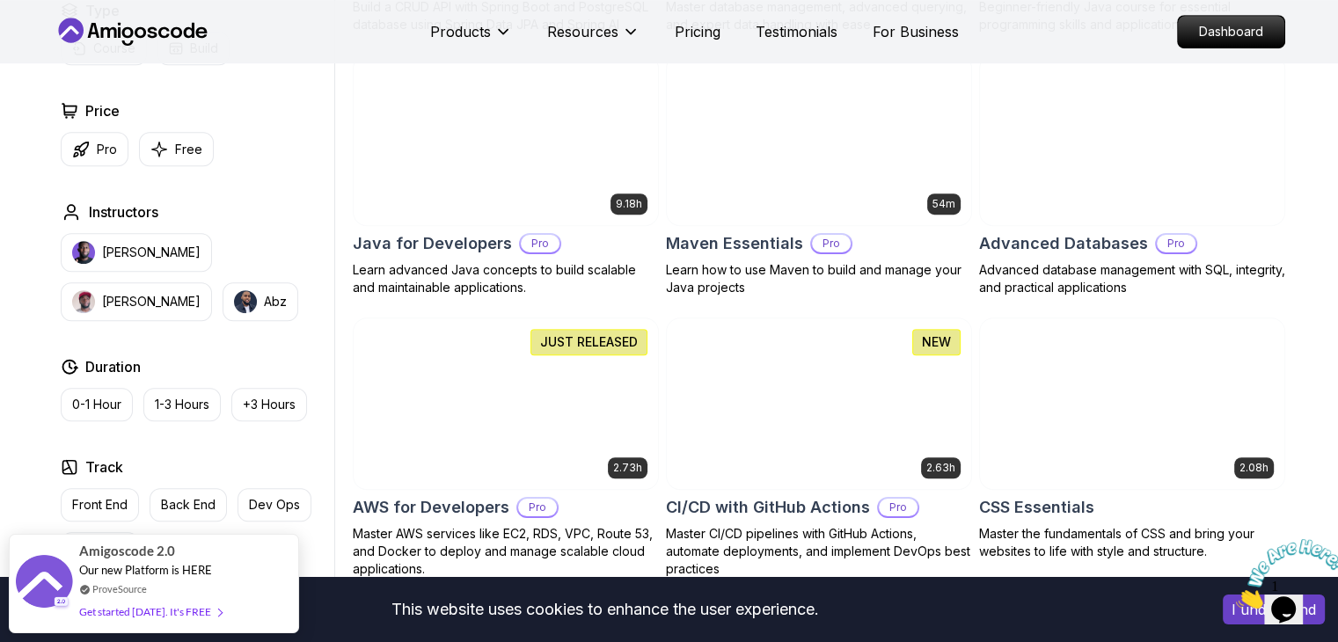
scroll to position [1044, 0]
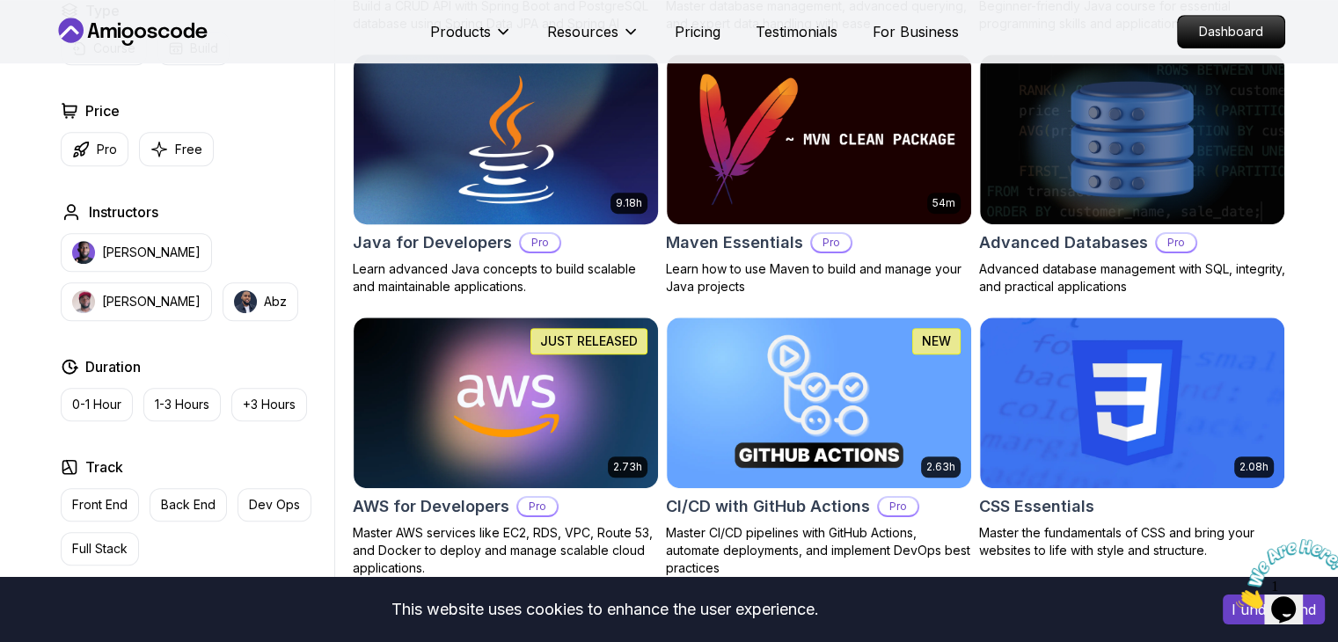
click at [573, 142] on img at bounding box center [505, 139] width 319 height 179
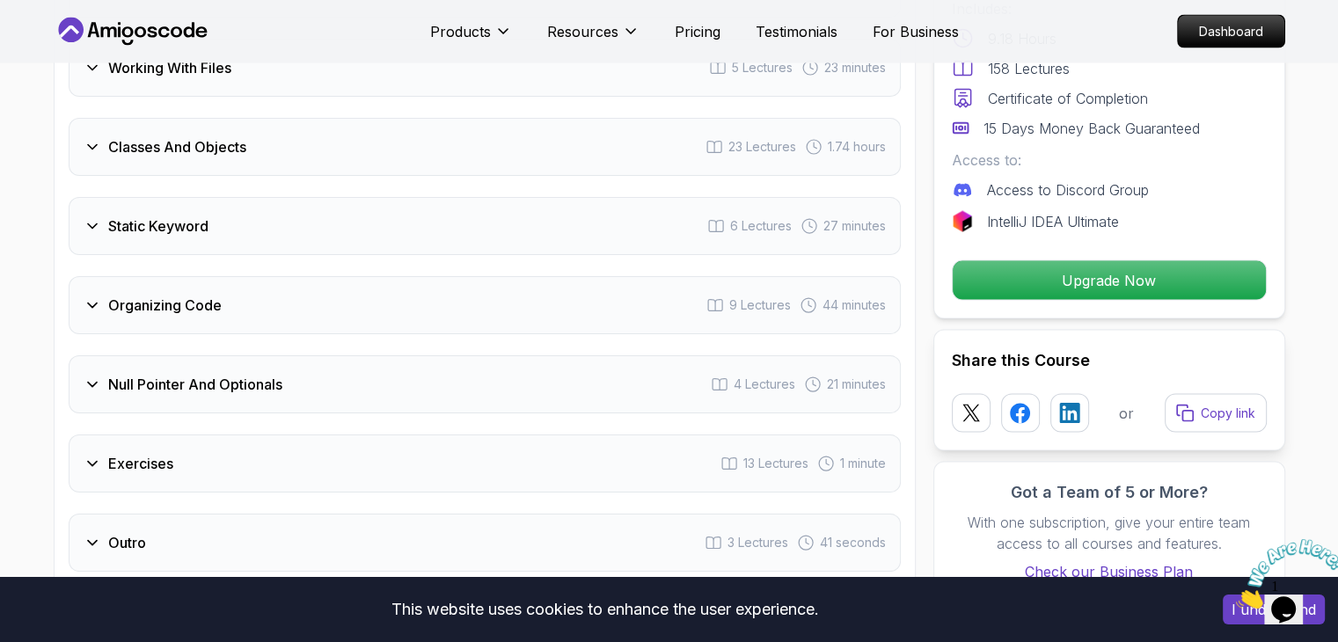
scroll to position [3411, 0]
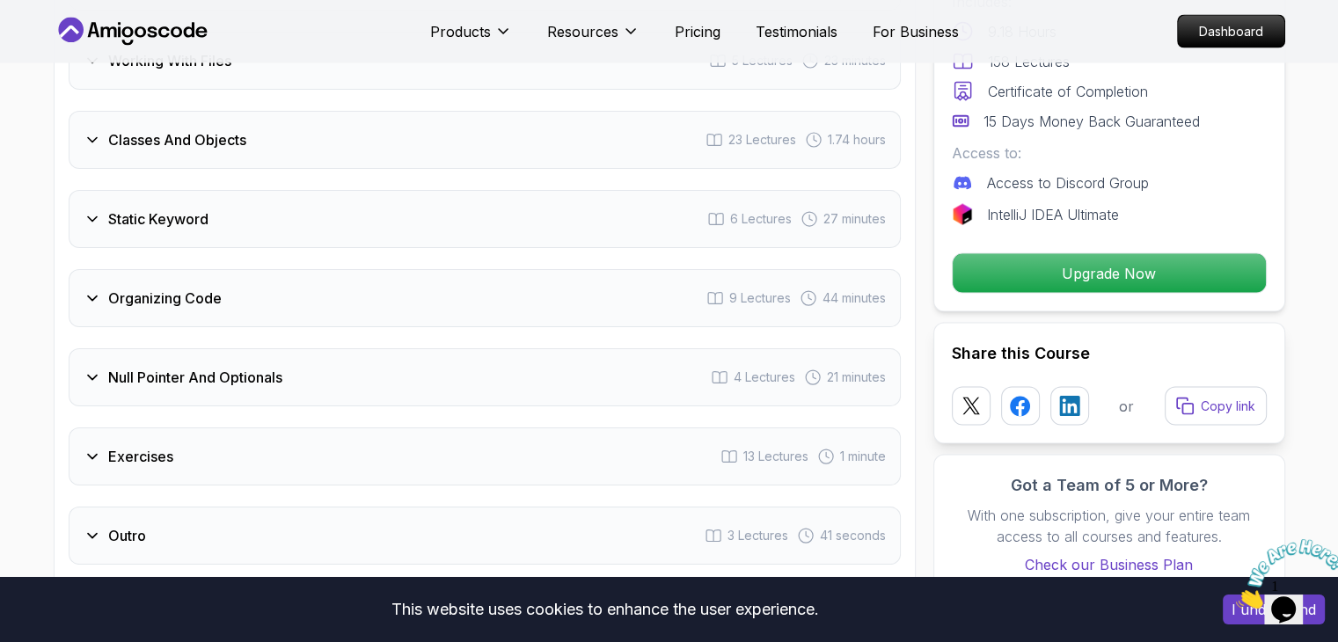
click at [99, 210] on icon at bounding box center [93, 219] width 18 height 18
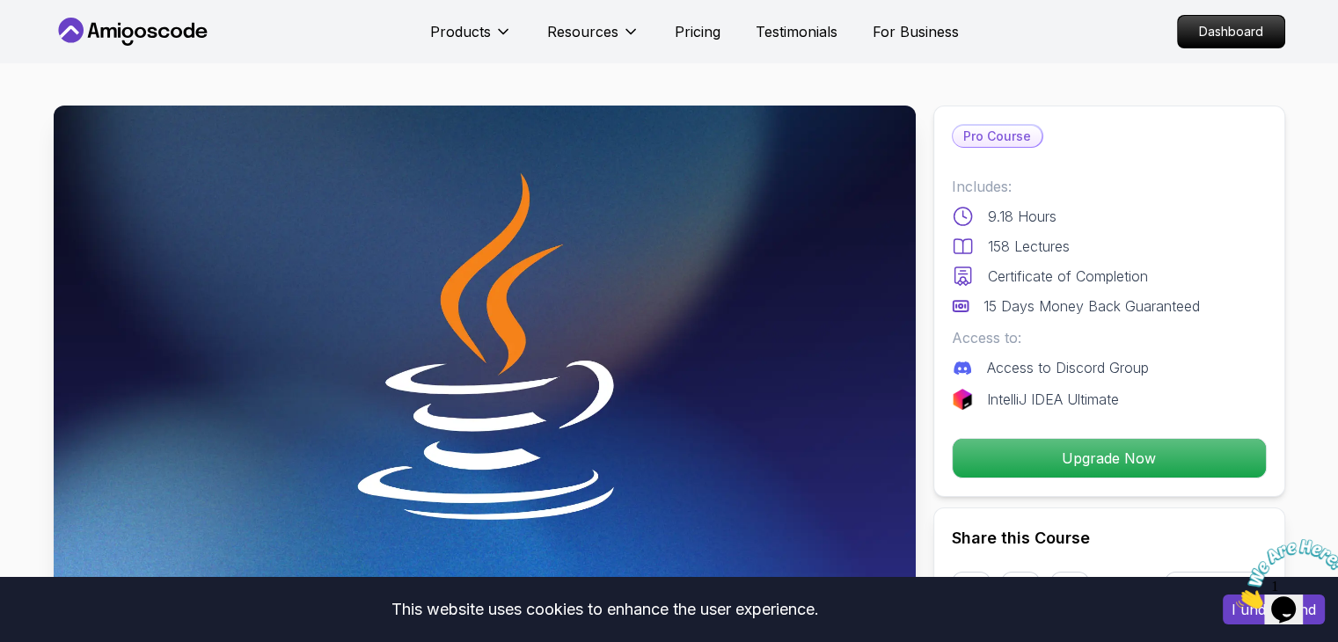
scroll to position [141, 0]
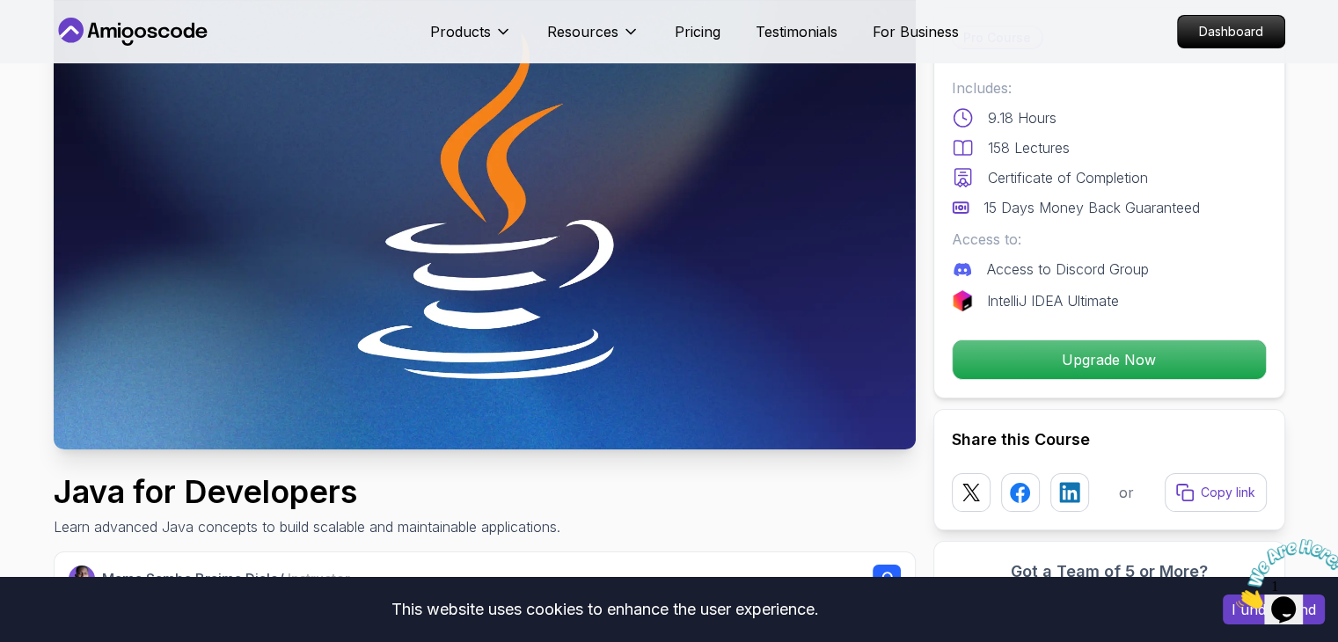
click at [658, 274] on img at bounding box center [485, 207] width 862 height 485
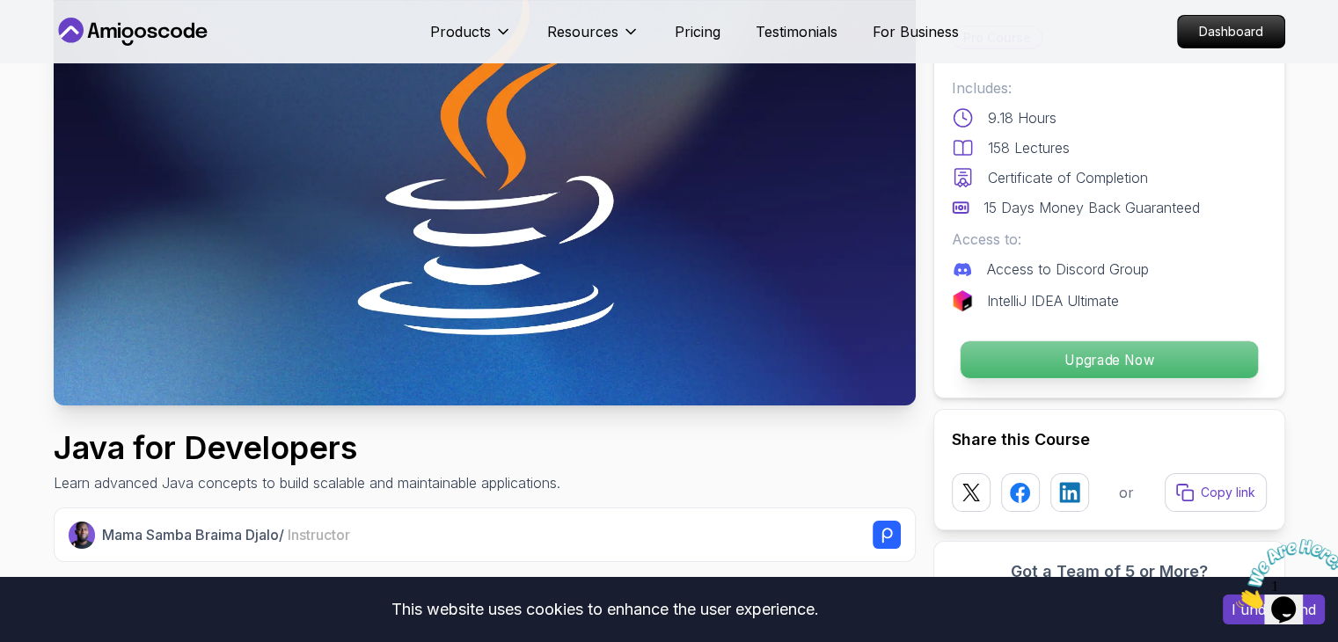
drag, startPoint x: 1055, startPoint y: 378, endPoint x: 1070, endPoint y: 368, distance: 17.8
click at [1070, 368] on button "Upgrade Now" at bounding box center [1108, 359] width 299 height 39
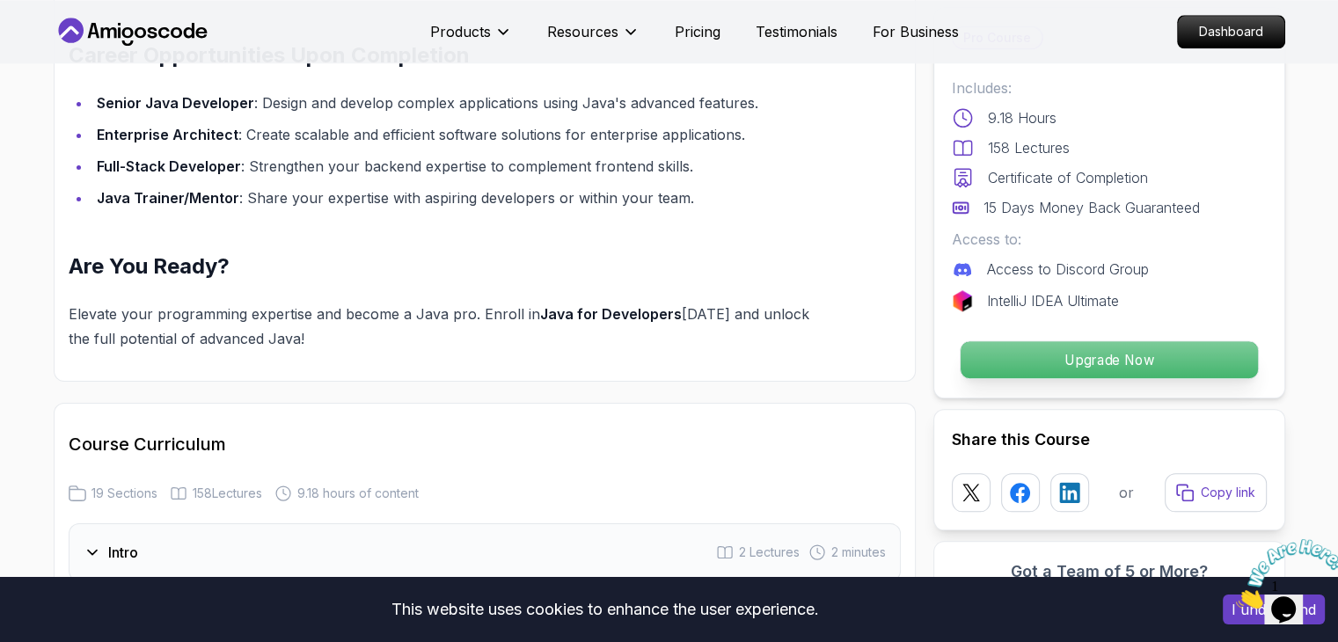
click at [1070, 368] on p "Upgrade Now" at bounding box center [1108, 359] width 297 height 37
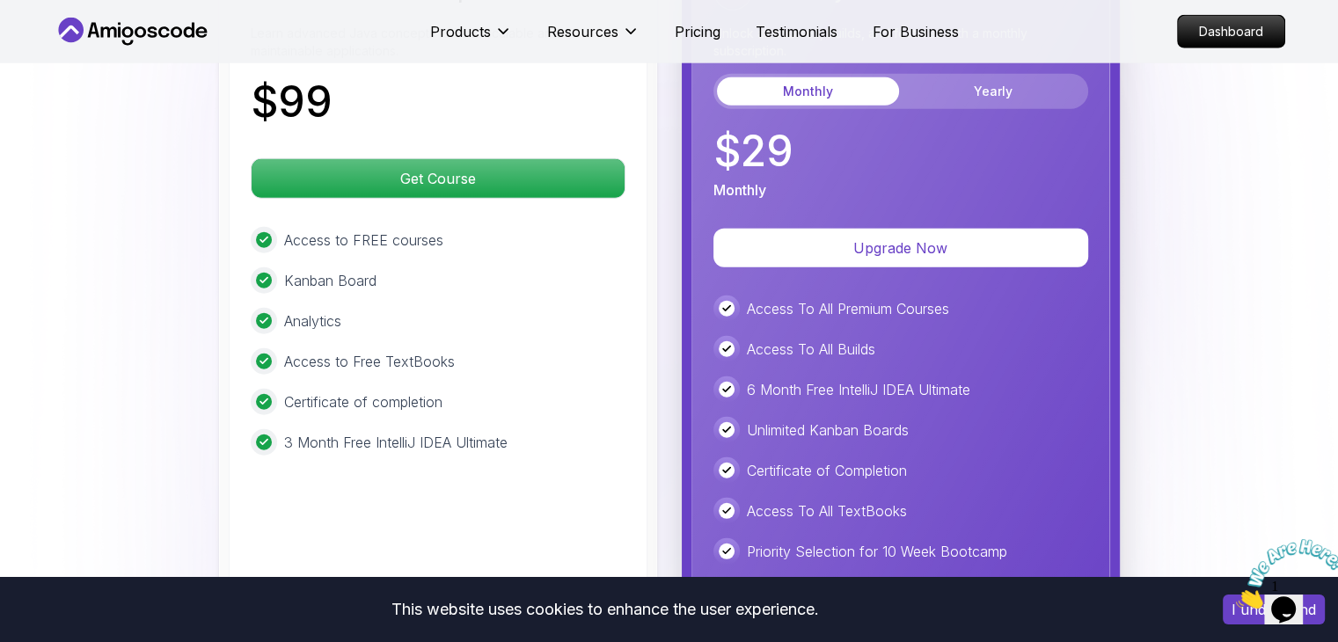
scroll to position [4601, 0]
